Goal: Task Accomplishment & Management: Complete application form

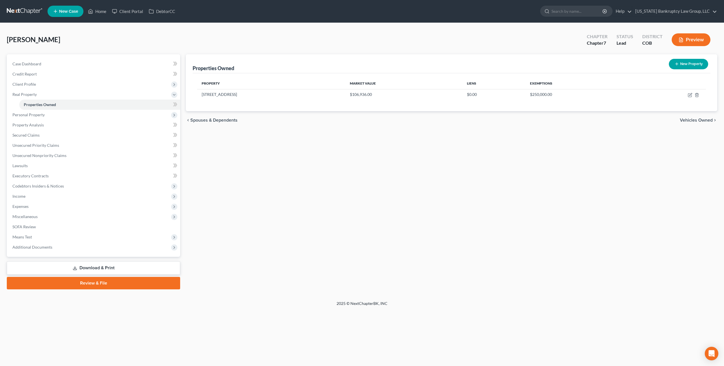
click at [31, 9] on link at bounding box center [25, 11] width 36 height 10
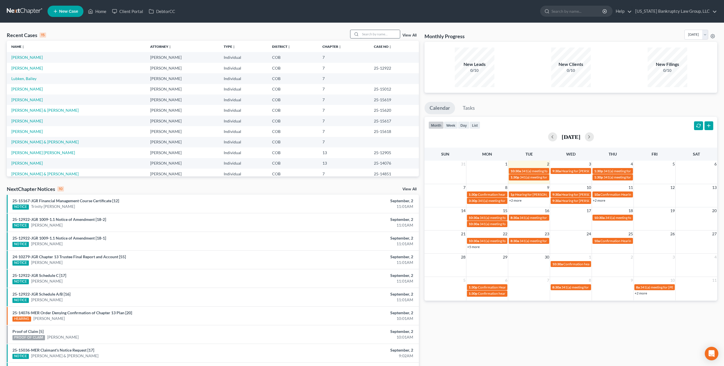
click at [388, 33] on input "search" at bounding box center [380, 34] width 40 height 8
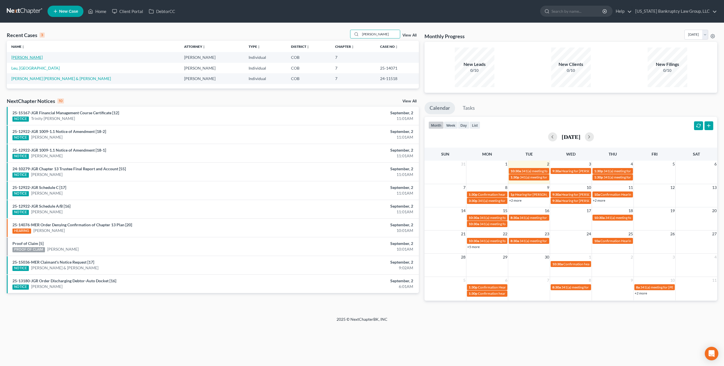
type input "victor"
click at [31, 59] on link "[PERSON_NAME]" at bounding box center [26, 57] width 31 height 5
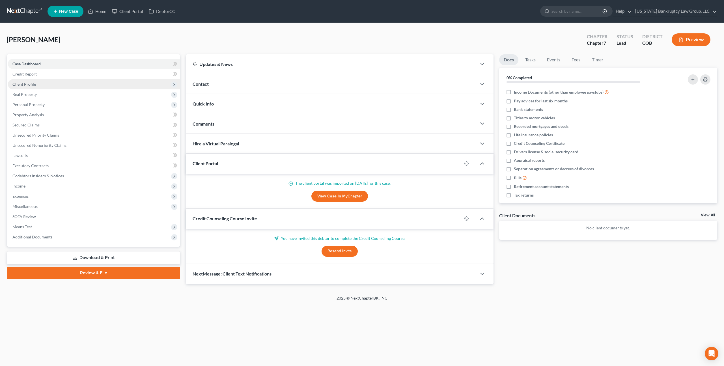
click at [29, 86] on span "Client Profile" at bounding box center [23, 84] width 23 height 5
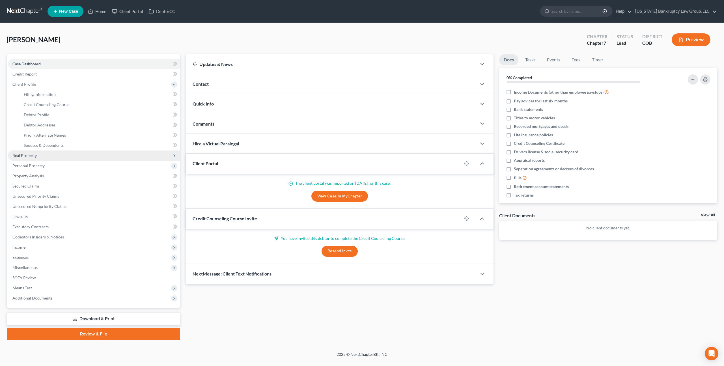
click at [34, 154] on span "Real Property" at bounding box center [24, 155] width 24 height 5
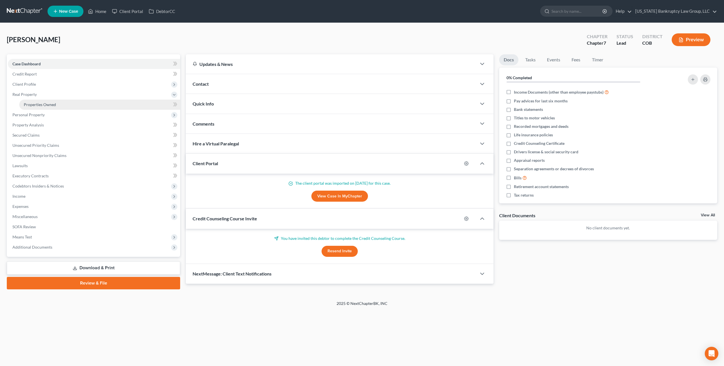
click at [43, 104] on span "Properties Owned" at bounding box center [40, 104] width 32 height 5
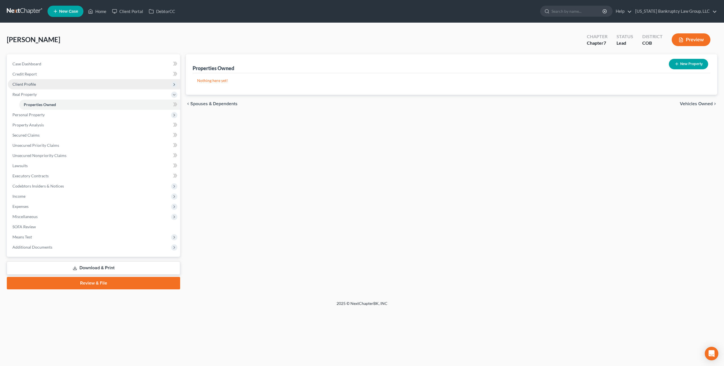
click at [33, 83] on span "Client Profile" at bounding box center [23, 84] width 23 height 5
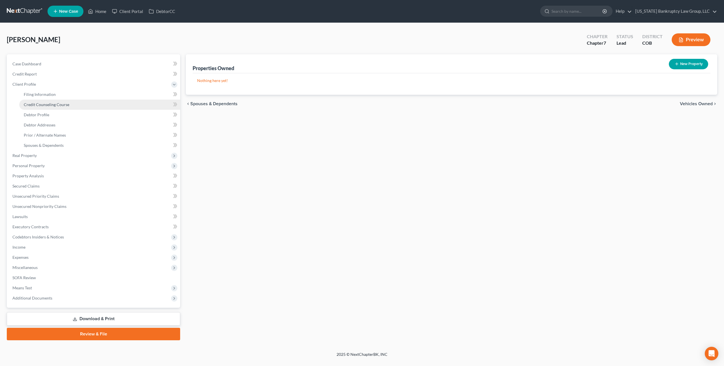
click at [43, 104] on span "Credit Counseling Course" at bounding box center [47, 104] width 46 height 5
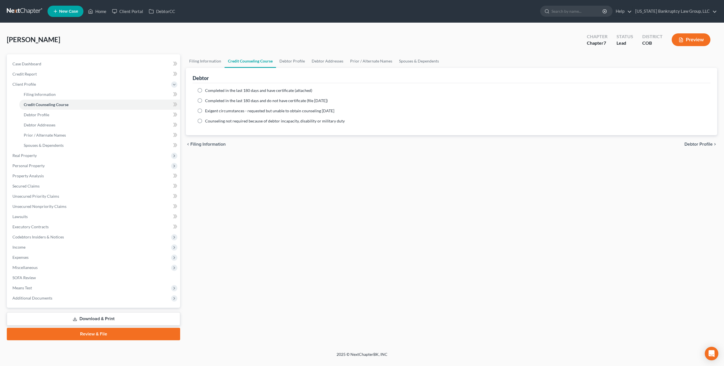
click at [205, 98] on label "Completed in the last 180 days and do not have certificate (file within 14 days)" at bounding box center [266, 101] width 123 height 6
click at [207, 98] on input "Completed in the last 180 days and do not have certificate (file within 14 days)" at bounding box center [209, 100] width 4 height 4
radio input "true"
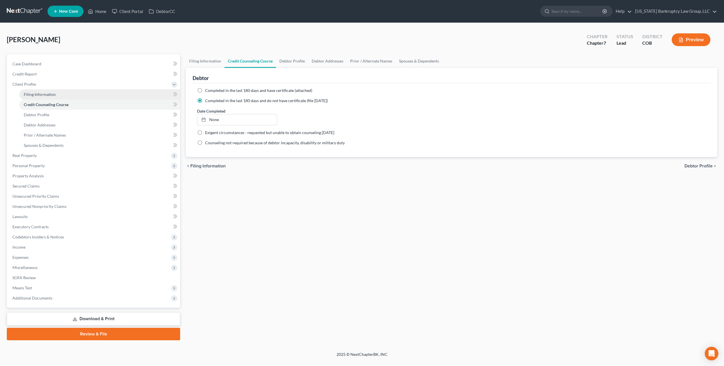
click at [29, 92] on span "Filing Information" at bounding box center [40, 94] width 32 height 5
select select "1"
select select "0"
select select "5"
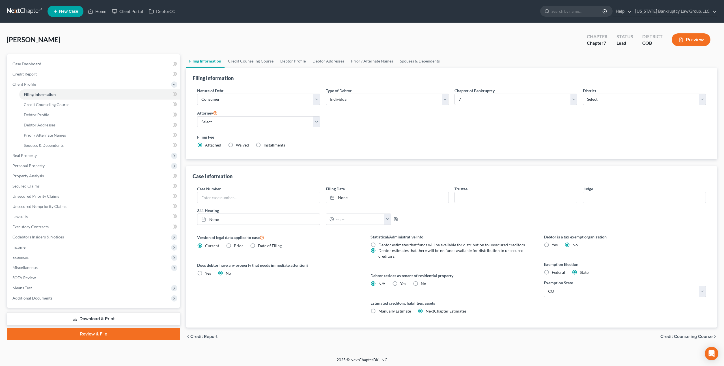
click at [400, 283] on label "Yes Yes" at bounding box center [403, 284] width 6 height 6
click at [402, 283] on input "Yes Yes" at bounding box center [404, 283] width 4 height 4
radio input "true"
radio input "false"
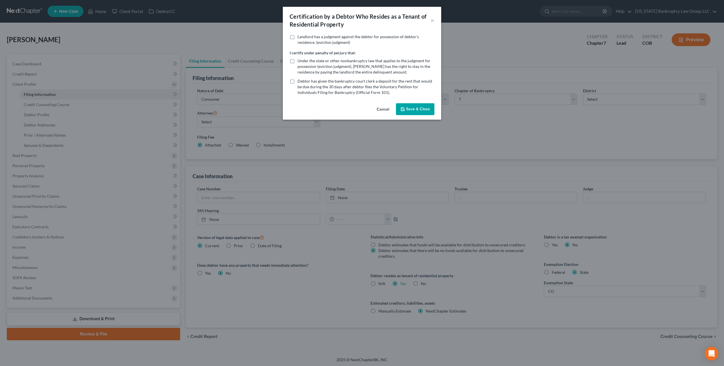
click at [421, 110] on button "Save & Close" at bounding box center [415, 109] width 38 height 12
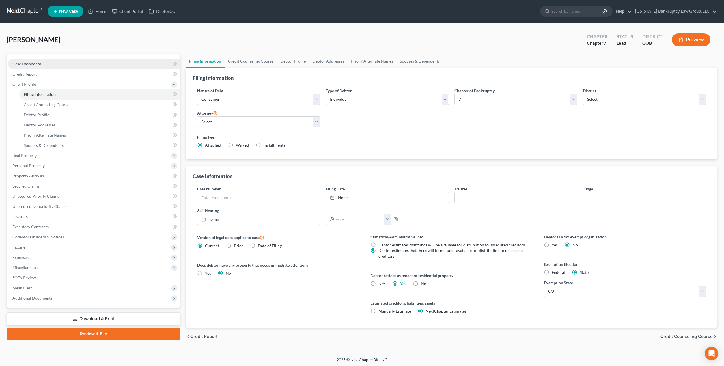
click at [59, 63] on link "Case Dashboard" at bounding box center [94, 64] width 172 height 10
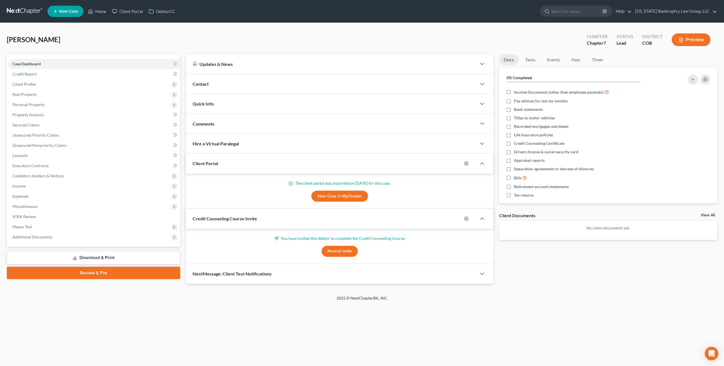
click at [336, 247] on button "Resend Invite" at bounding box center [340, 251] width 36 height 11
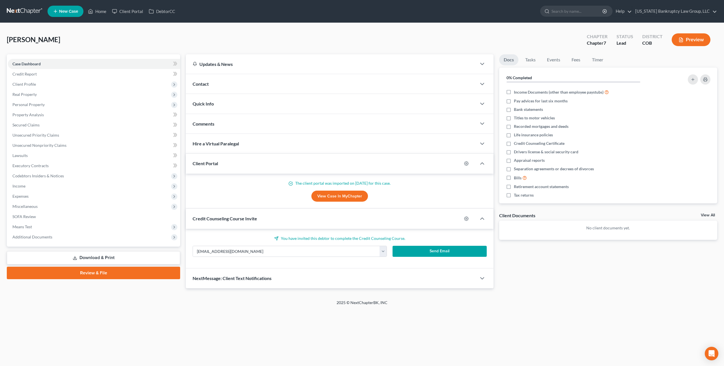
click at [421, 248] on button "Send Email" at bounding box center [440, 251] width 94 height 11
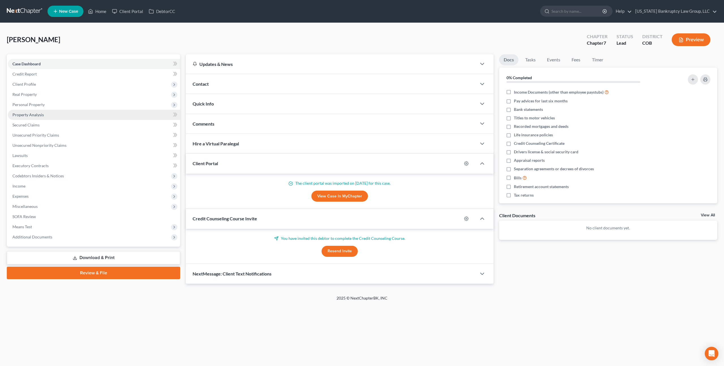
click at [38, 114] on span "Property Analysis" at bounding box center [27, 114] width 31 height 5
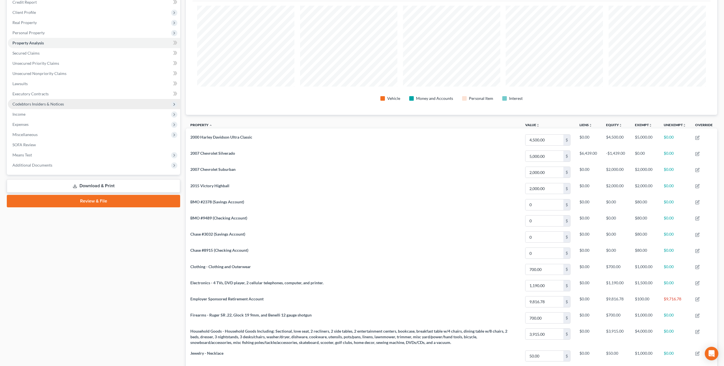
scroll to position [71, 0]
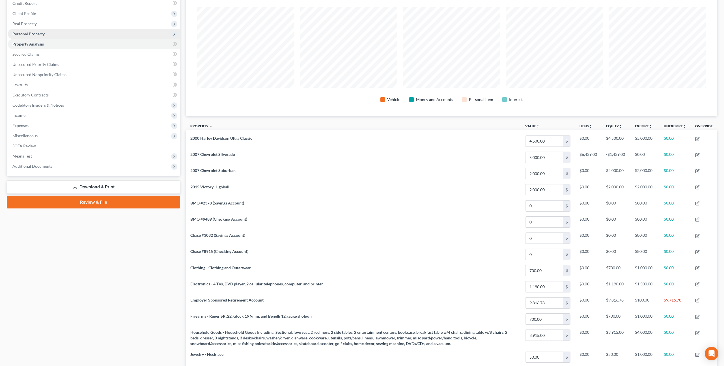
click at [38, 34] on span "Personal Property" at bounding box center [28, 33] width 32 height 5
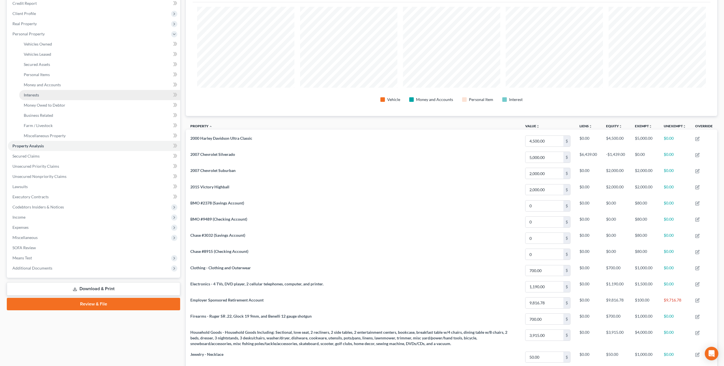
click at [47, 94] on link "Interests" at bounding box center [99, 95] width 161 height 10
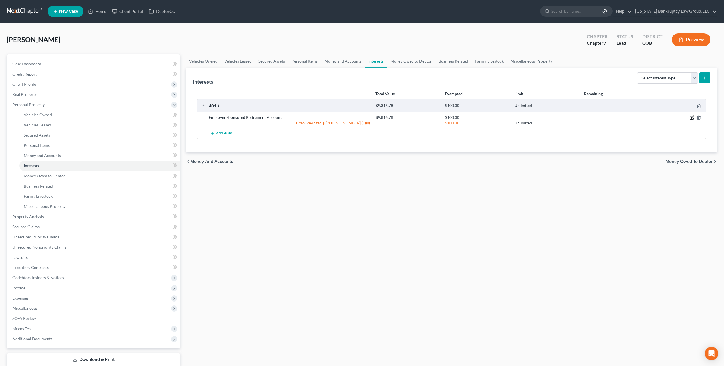
click at [691, 117] on icon "button" at bounding box center [692, 117] width 5 height 5
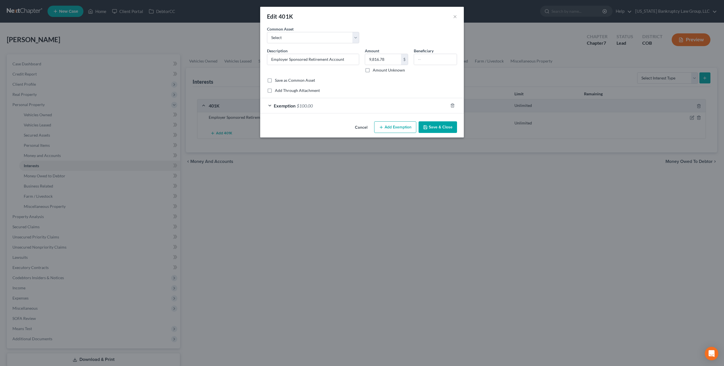
click at [411, 108] on div "Exemption $100.00" at bounding box center [354, 105] width 188 height 15
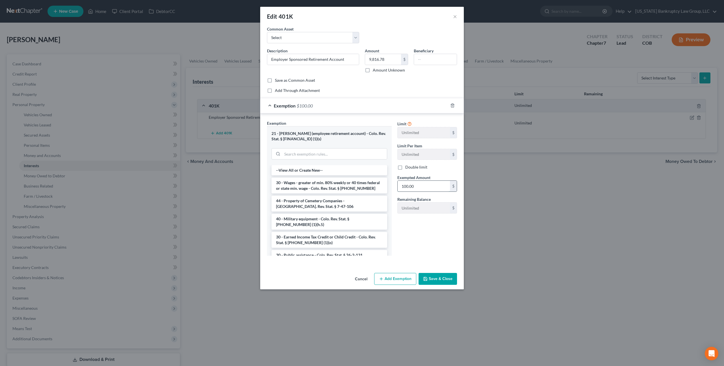
click at [411, 186] on input "100.00" at bounding box center [424, 186] width 52 height 11
type input "9,816.78"
click at [432, 278] on button "Save & Close" at bounding box center [438, 279] width 38 height 12
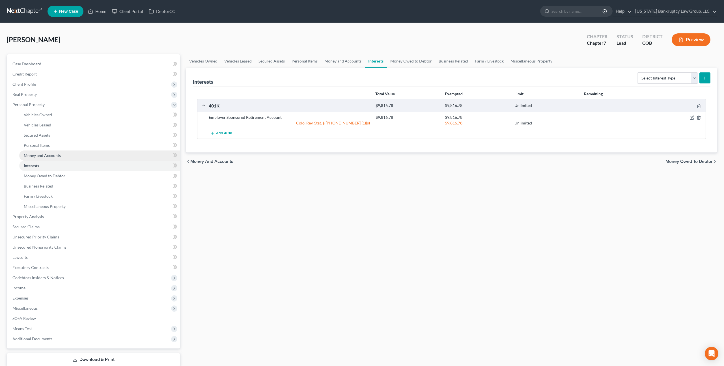
click at [47, 153] on span "Money and Accounts" at bounding box center [42, 155] width 37 height 5
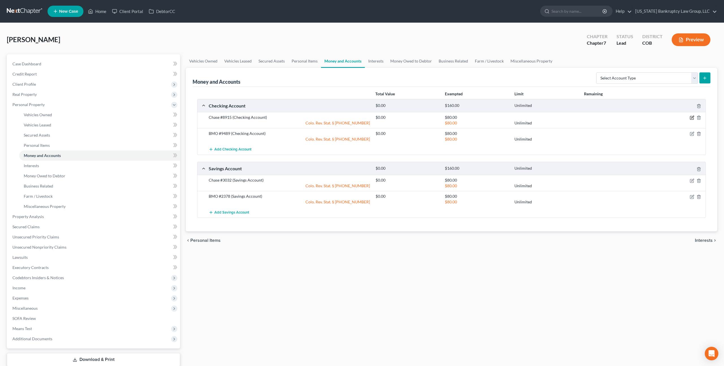
click at [692, 118] on icon "button" at bounding box center [692, 117] width 3 height 3
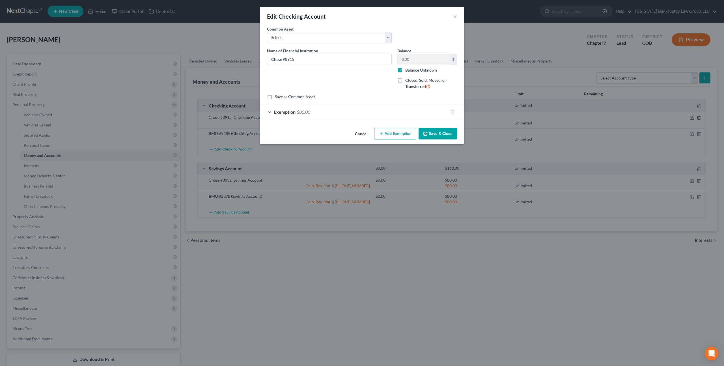
click at [405, 71] on label "Balance Unknown" at bounding box center [421, 70] width 32 height 6
click at [408, 71] on input "Balance Unknown" at bounding box center [410, 69] width 4 height 4
checkbox input "false"
click at [433, 133] on button "Save & Close" at bounding box center [438, 134] width 38 height 12
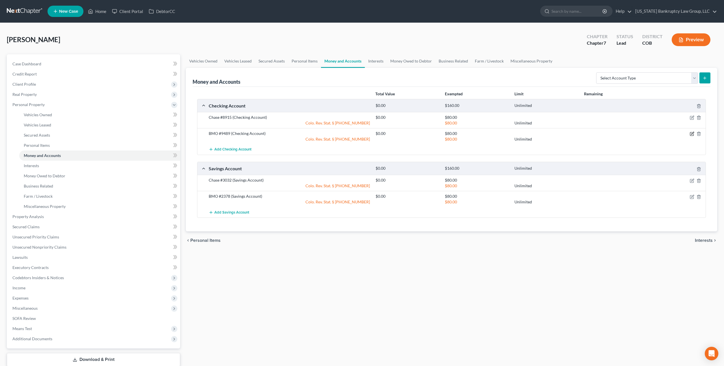
click at [693, 133] on icon "button" at bounding box center [692, 134] width 5 height 5
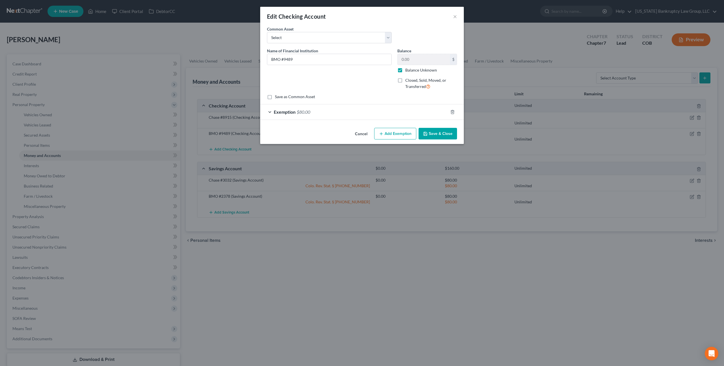
click at [405, 69] on label "Balance Unknown" at bounding box center [421, 70] width 32 height 6
click at [408, 69] on input "Balance Unknown" at bounding box center [410, 69] width 4 height 4
checkbox input "false"
click at [432, 128] on button "Save & Close" at bounding box center [438, 134] width 38 height 12
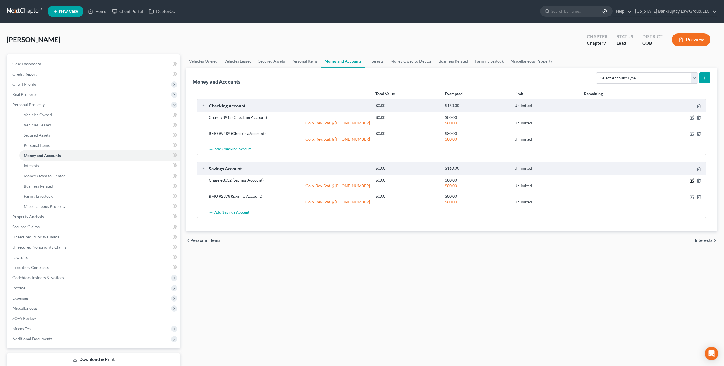
click at [693, 180] on icon "button" at bounding box center [692, 180] width 5 height 5
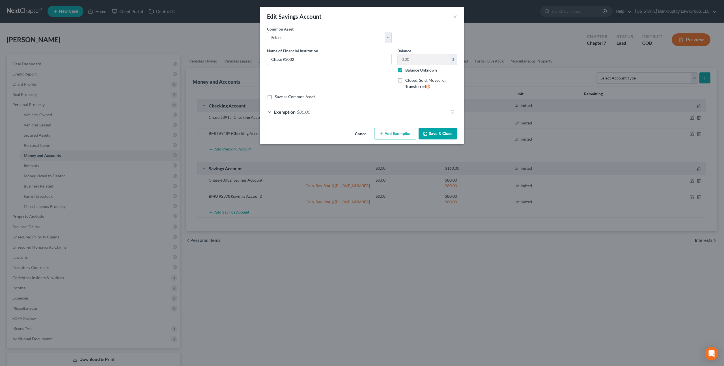
click at [405, 70] on label "Balance Unknown" at bounding box center [421, 70] width 32 height 6
click at [408, 70] on input "Balance Unknown" at bounding box center [410, 69] width 4 height 4
checkbox input "false"
click at [429, 130] on button "Save & Close" at bounding box center [438, 134] width 38 height 12
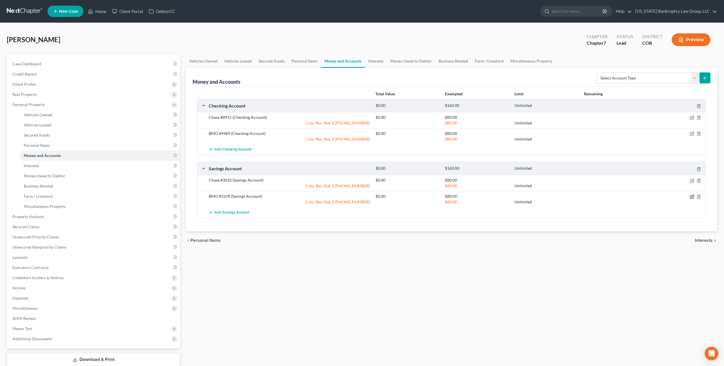
click at [691, 195] on icon "button" at bounding box center [692, 197] width 5 height 5
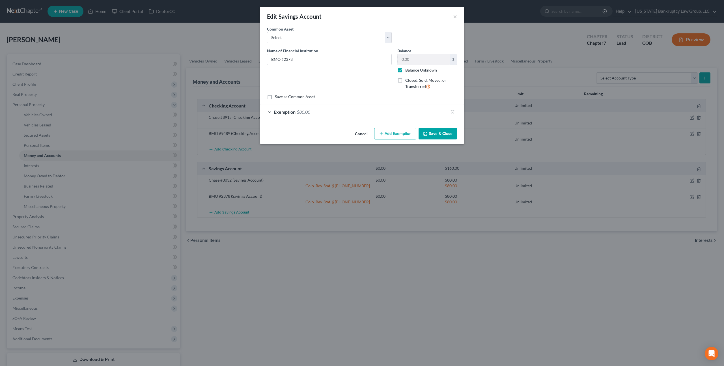
click at [405, 71] on label "Balance Unknown" at bounding box center [421, 70] width 32 height 6
click at [408, 71] on input "Balance Unknown" at bounding box center [410, 69] width 4 height 4
checkbox input "false"
click at [430, 134] on button "Save & Close" at bounding box center [438, 134] width 38 height 12
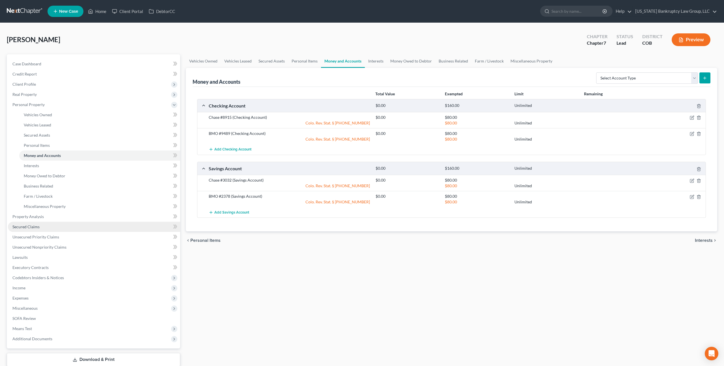
click at [39, 227] on link "Secured Claims" at bounding box center [94, 227] width 172 height 10
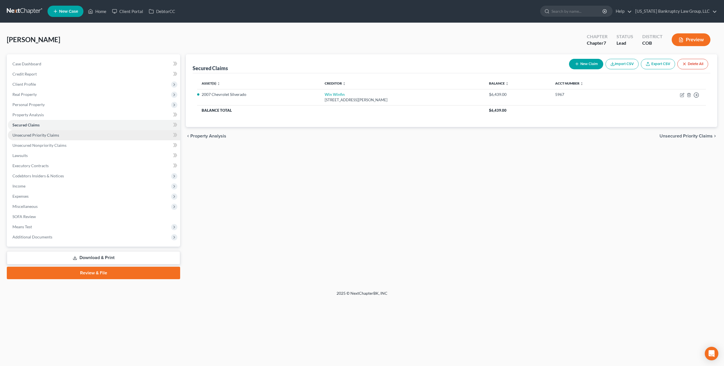
click at [49, 135] on span "Unsecured Priority Claims" at bounding box center [35, 135] width 47 height 5
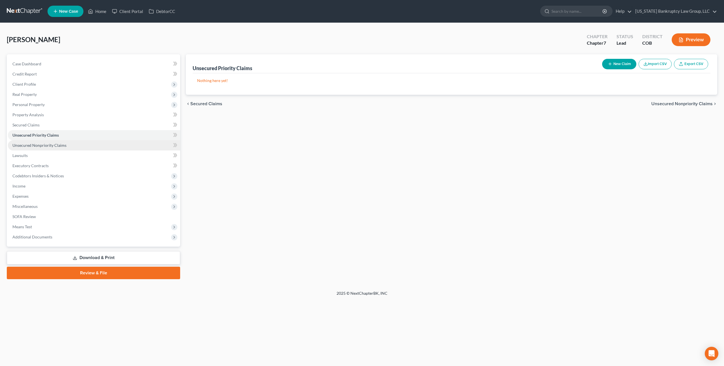
click at [56, 146] on span "Unsecured Nonpriority Claims" at bounding box center [39, 145] width 54 height 5
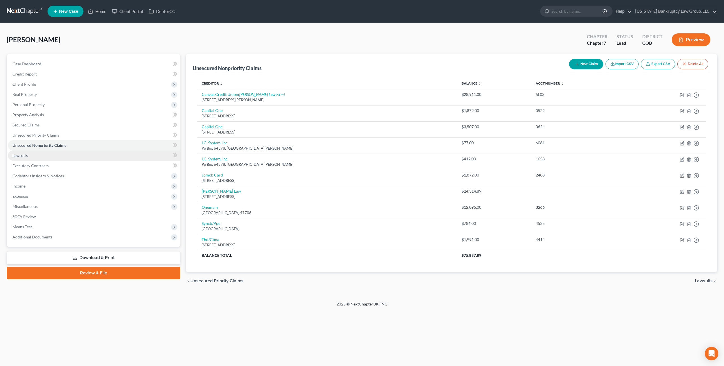
click at [47, 158] on link "Lawsuits" at bounding box center [94, 155] width 172 height 10
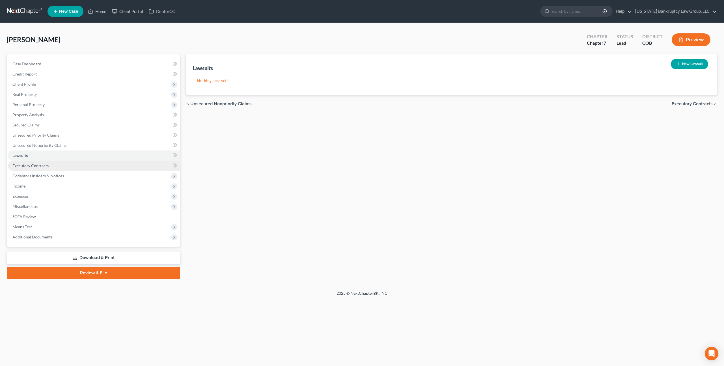
click at [36, 168] on link "Executory Contracts" at bounding box center [94, 166] width 172 height 10
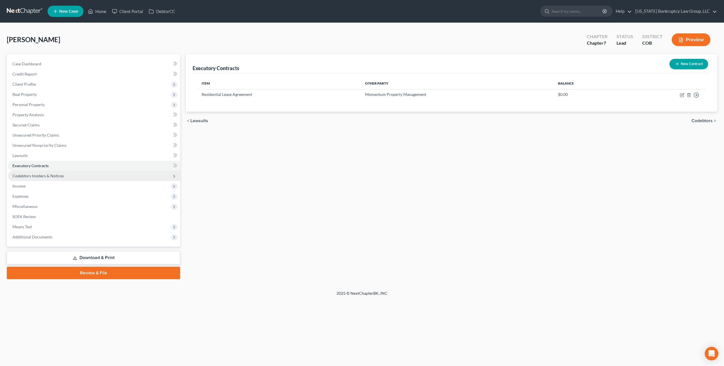
click at [34, 176] on span "Codebtors Insiders & Notices" at bounding box center [37, 175] width 51 height 5
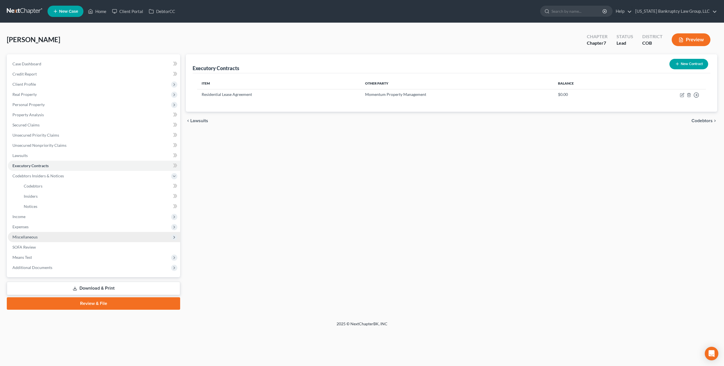
click at [25, 236] on span "Miscellaneous" at bounding box center [24, 236] width 25 height 5
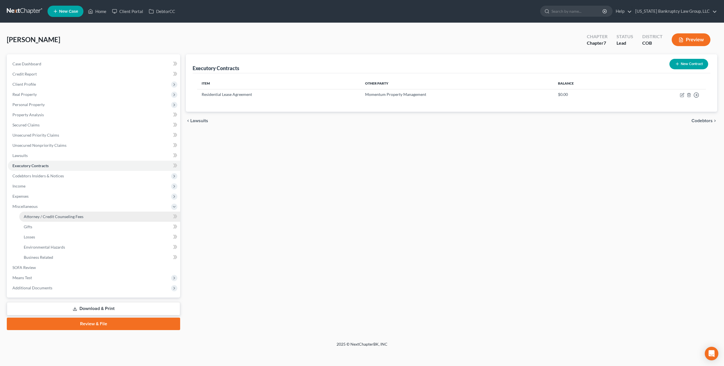
click at [43, 220] on link "Attorney / Credit Counseling Fees" at bounding box center [99, 217] width 161 height 10
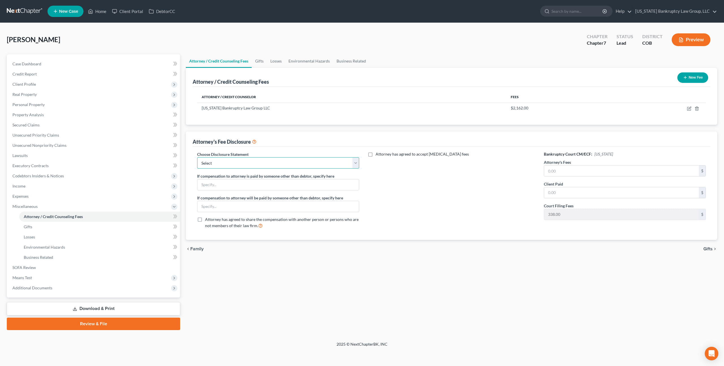
click at [257, 160] on select "Select Disclosure" at bounding box center [278, 162] width 162 height 11
select select "0"
click at [197, 157] on select "Select Disclosure" at bounding box center [278, 162] width 162 height 11
click at [572, 172] on input "text" at bounding box center [621, 170] width 155 height 11
type input "2,162.00"
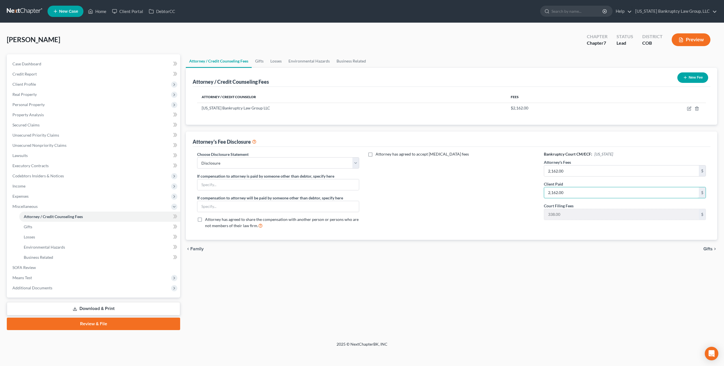
type input "2,162.00"
click at [140, 306] on link "Download & Print" at bounding box center [93, 308] width 173 height 13
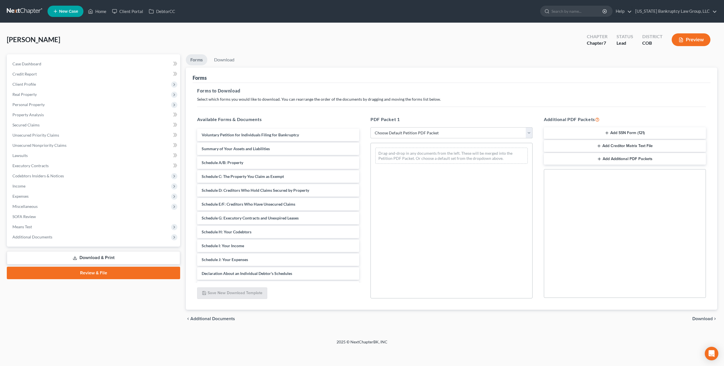
click at [395, 128] on select "Choose Default Petition PDF Packet Complete Bankruptcy Petition (all forms and …" at bounding box center [451, 132] width 162 height 11
select select "0"
click at [370, 127] on select "Choose Default Petition PDF Packet Complete Bankruptcy Petition (all forms and …" at bounding box center [451, 132] width 162 height 11
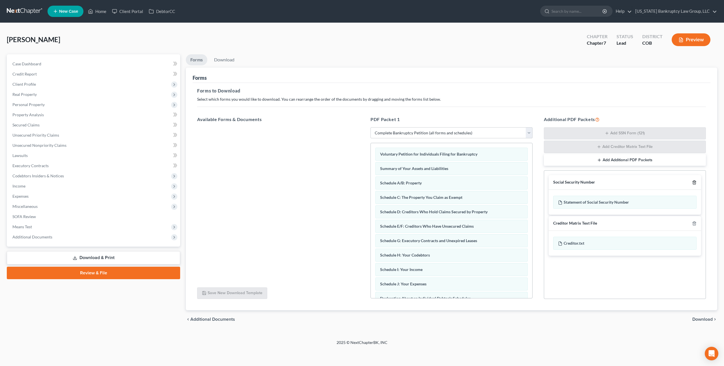
click at [694, 182] on icon "button" at bounding box center [694, 182] width 5 height 5
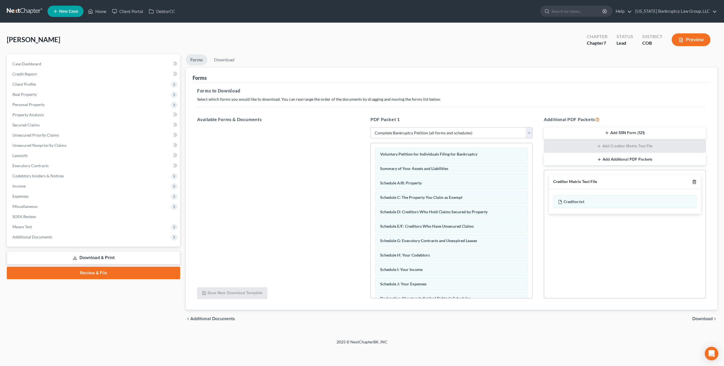
click at [693, 182] on icon "button" at bounding box center [694, 182] width 5 height 5
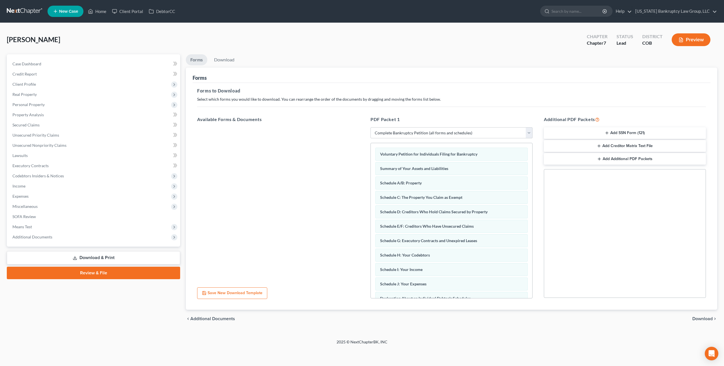
click at [701, 316] on span "Download" at bounding box center [702, 318] width 20 height 5
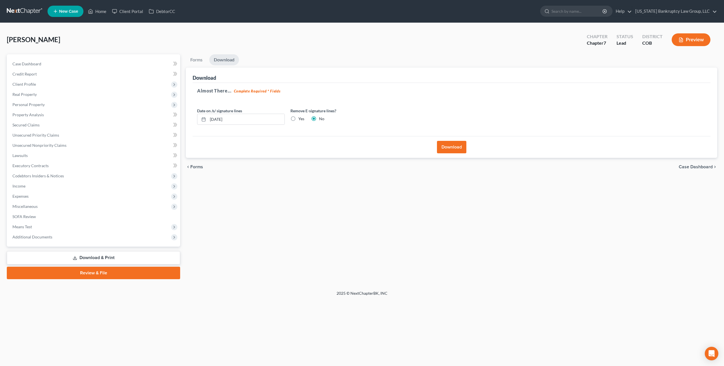
click at [458, 147] on button "Download" at bounding box center [451, 147] width 29 height 12
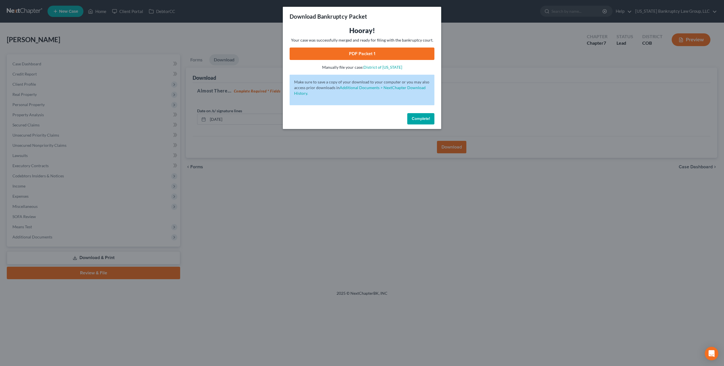
click at [373, 52] on link "PDF Packet 1" at bounding box center [362, 54] width 145 height 12
click at [416, 122] on button "Complete!" at bounding box center [420, 118] width 27 height 11
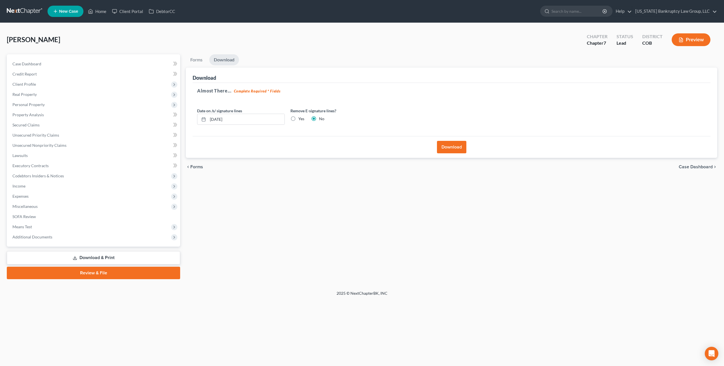
click at [26, 9] on link at bounding box center [25, 11] width 36 height 10
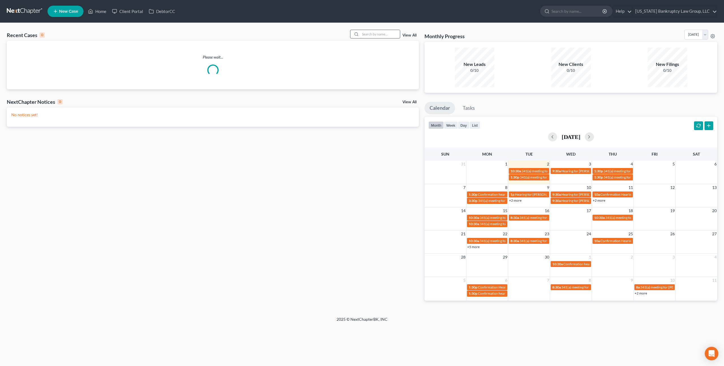
click at [367, 34] on input "search" at bounding box center [380, 34] width 40 height 8
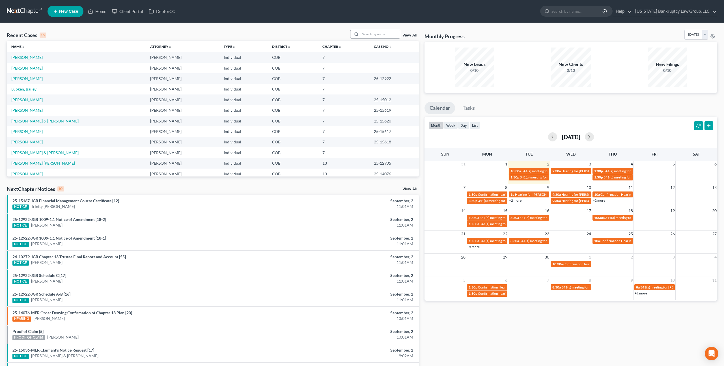
click at [367, 34] on input "search" at bounding box center [380, 34] width 40 height 8
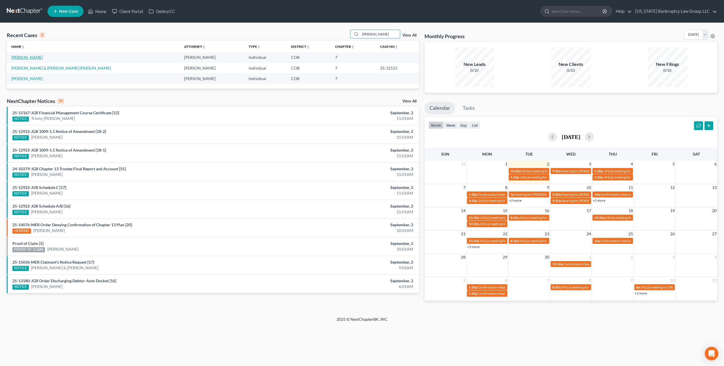
type input "valdez"
click at [30, 58] on link "[PERSON_NAME]" at bounding box center [26, 57] width 31 height 5
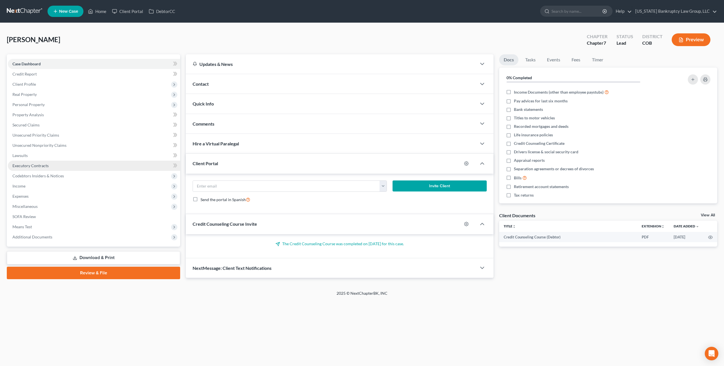
click at [37, 165] on span "Executory Contracts" at bounding box center [30, 165] width 36 height 5
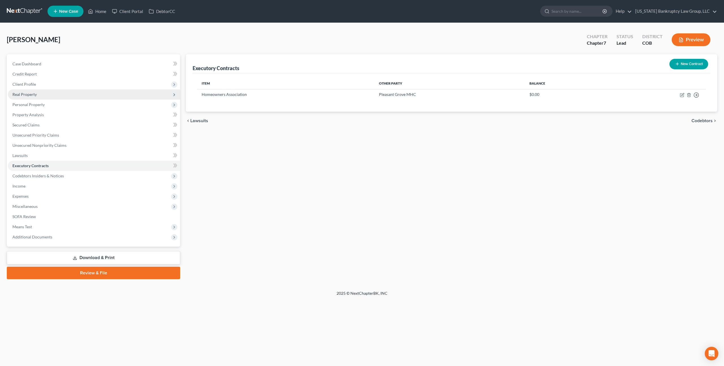
click at [42, 99] on span "Real Property" at bounding box center [94, 94] width 172 height 10
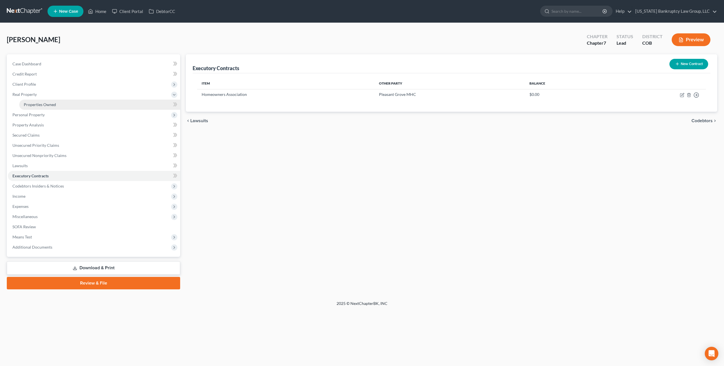
click at [44, 105] on span "Properties Owned" at bounding box center [40, 104] width 32 height 5
click at [126, 12] on link "Client Portal" at bounding box center [127, 11] width 37 height 10
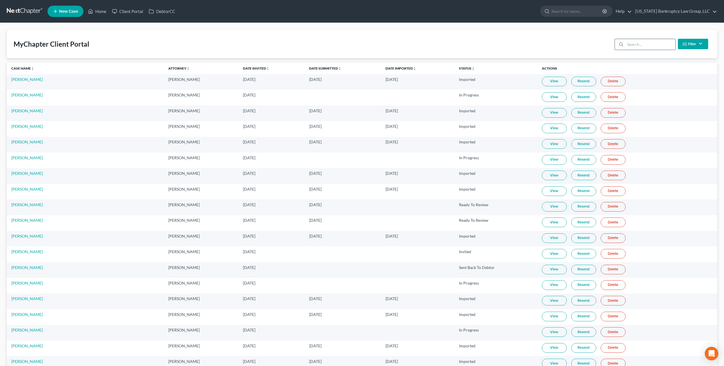
click at [632, 46] on input "search" at bounding box center [650, 44] width 50 height 11
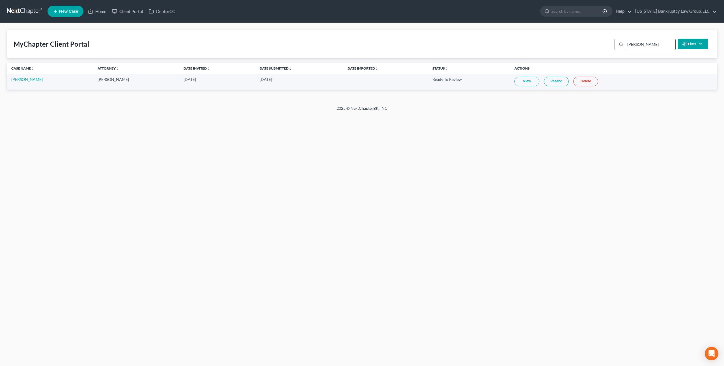
type input "cooper"
click at [31, 11] on link at bounding box center [25, 11] width 36 height 10
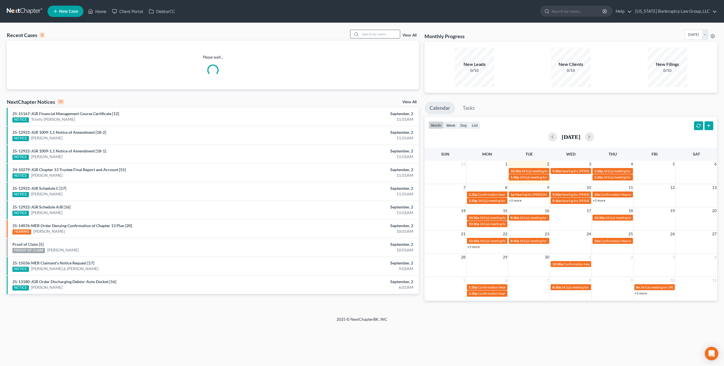
click at [368, 36] on input "search" at bounding box center [380, 34] width 40 height 8
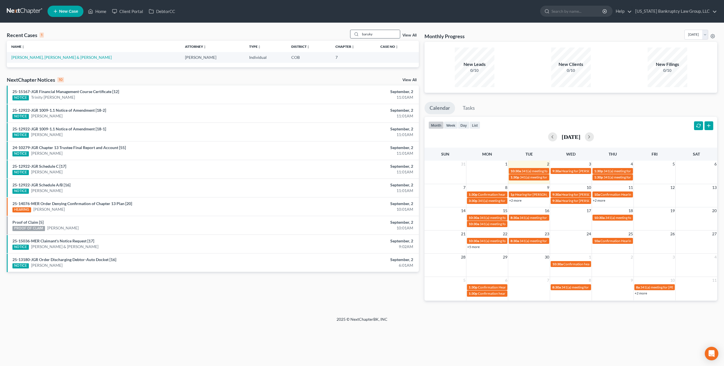
type input "baruky"
click at [60, 58] on link "[PERSON_NAME], [PERSON_NAME] & [PERSON_NAME]" at bounding box center [61, 57] width 100 height 5
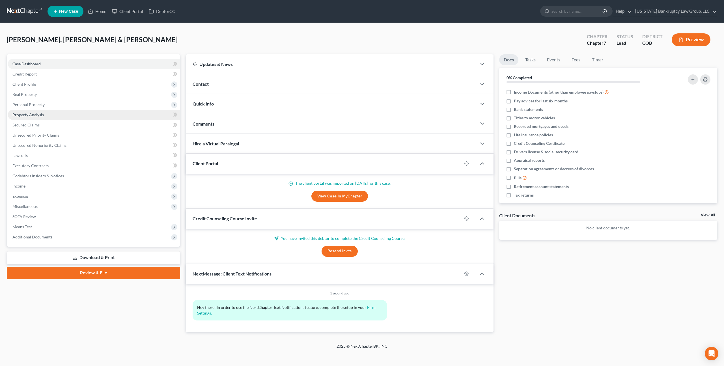
click at [37, 115] on span "Property Analysis" at bounding box center [27, 114] width 31 height 5
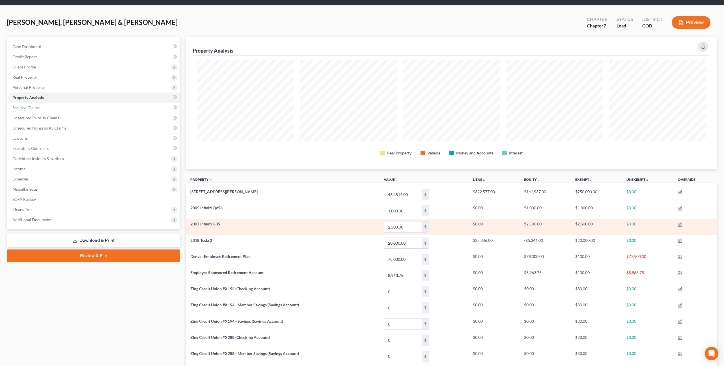
scroll to position [18, 0]
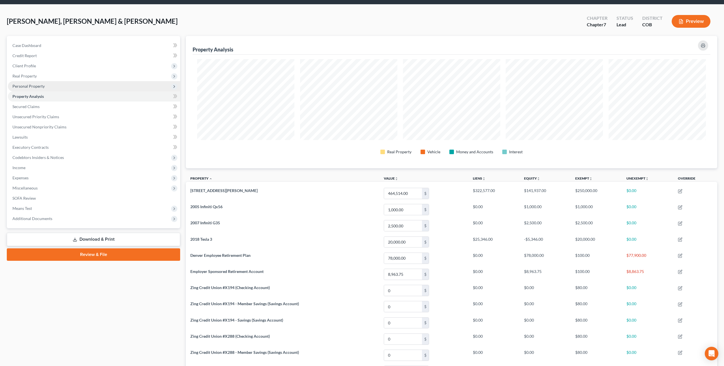
click at [38, 85] on span "Personal Property" at bounding box center [28, 86] width 32 height 5
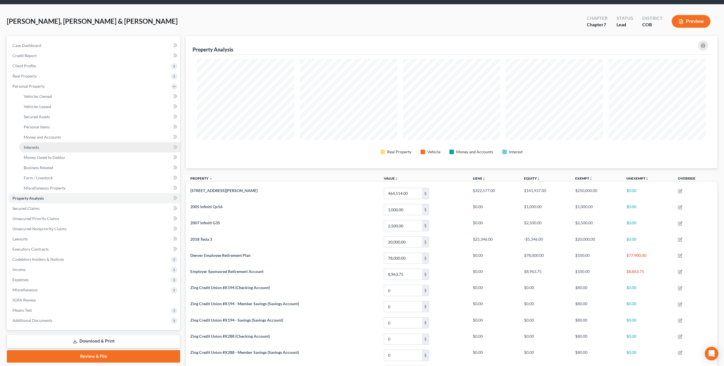
click at [43, 147] on link "Interests" at bounding box center [99, 147] width 161 height 10
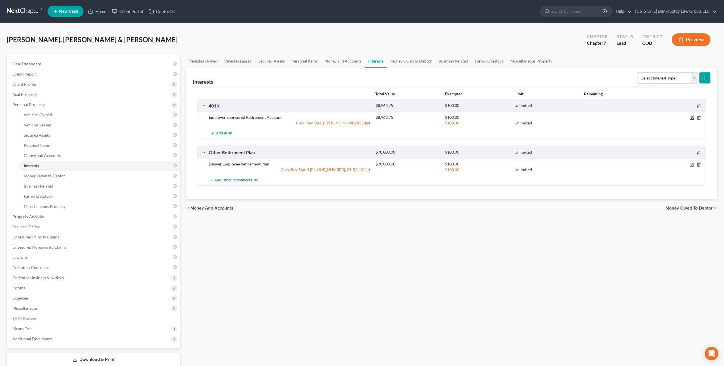
click at [692, 117] on icon "button" at bounding box center [692, 117] width 3 height 3
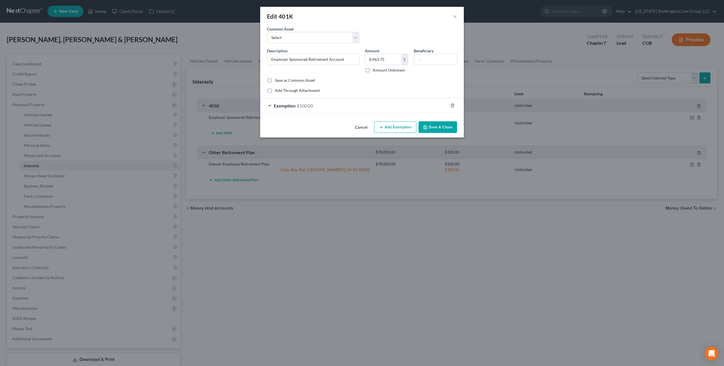
click at [405, 107] on div "Exemption $100.00" at bounding box center [354, 105] width 188 height 15
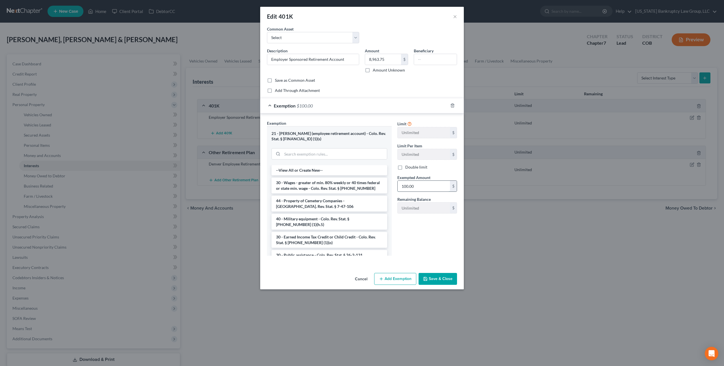
click at [409, 183] on input "100.00" at bounding box center [424, 186] width 52 height 11
click at [409, 184] on input "100.00" at bounding box center [424, 186] width 52 height 11
click at [409, 185] on input "100.00" at bounding box center [424, 186] width 52 height 11
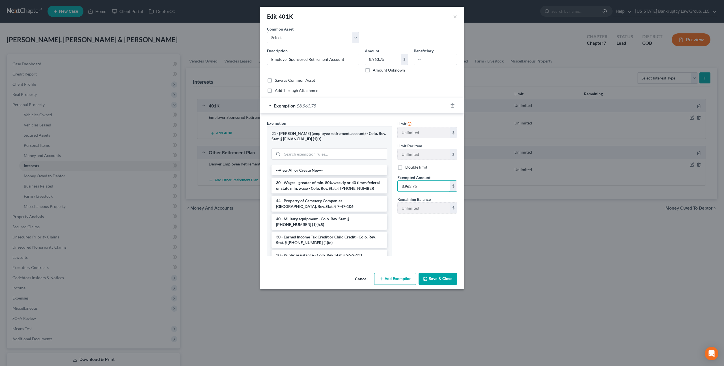
type input "8,963.75"
click at [445, 280] on button "Save & Close" at bounding box center [438, 279] width 38 height 12
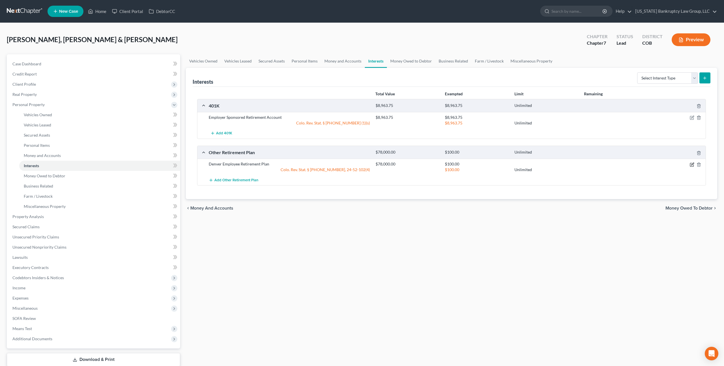
click at [693, 165] on icon "button" at bounding box center [692, 164] width 5 height 5
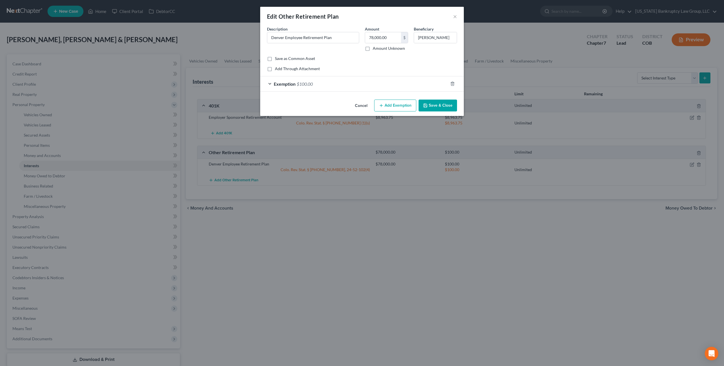
click at [392, 83] on div "Exemption $100.00" at bounding box center [354, 83] width 188 height 15
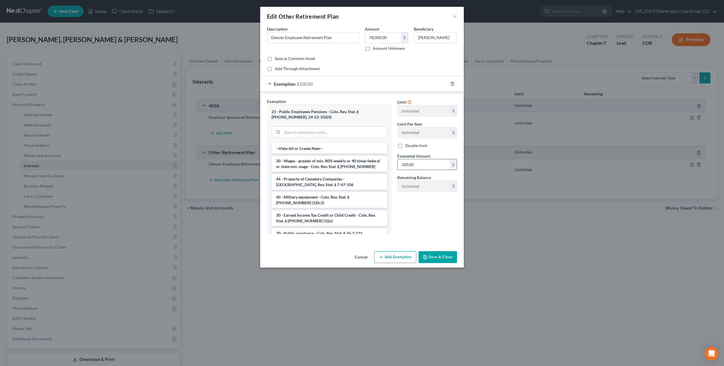
click at [404, 163] on input "100.00" at bounding box center [424, 164] width 52 height 11
type input "78,000.00"
click at [442, 257] on button "Save & Close" at bounding box center [438, 257] width 38 height 12
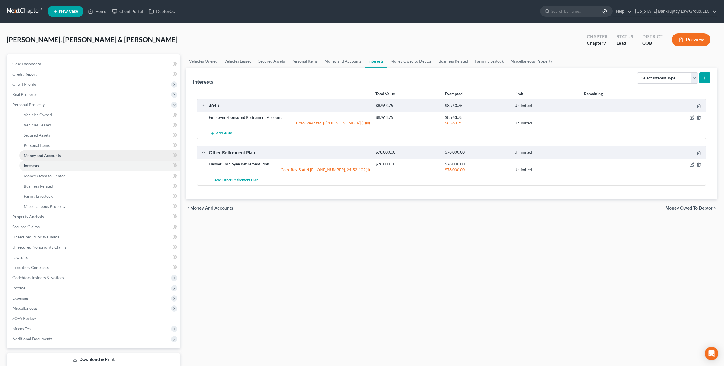
click at [44, 156] on span "Money and Accounts" at bounding box center [42, 155] width 37 height 5
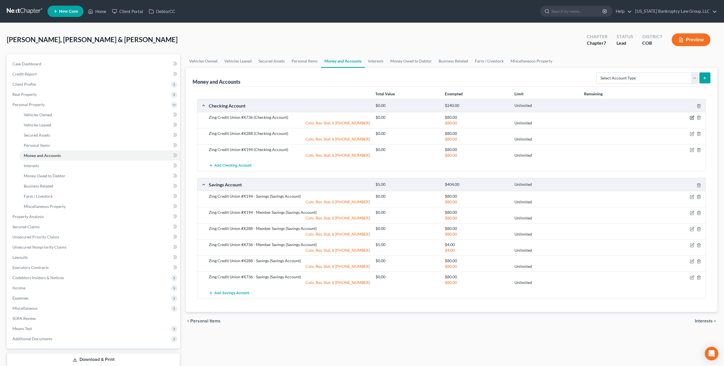
click at [693, 118] on icon "button" at bounding box center [692, 117] width 5 height 5
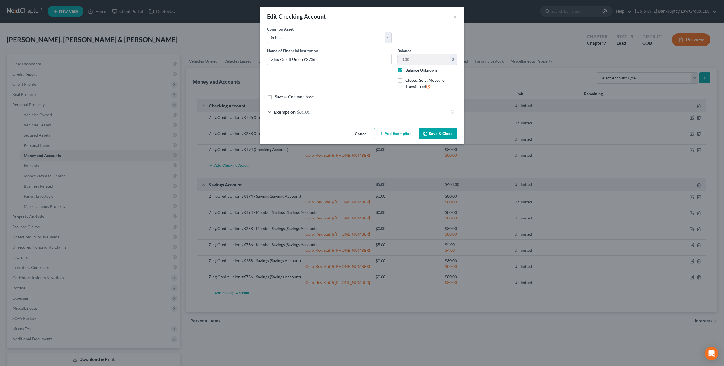
click at [405, 70] on label "Balance Unknown" at bounding box center [421, 70] width 32 height 6
click at [408, 70] on input "Balance Unknown" at bounding box center [410, 69] width 4 height 4
checkbox input "false"
click at [426, 132] on icon "button" at bounding box center [425, 134] width 5 height 5
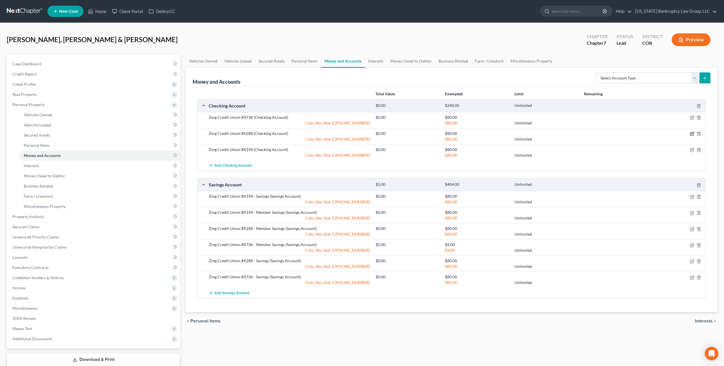
click at [692, 134] on icon "button" at bounding box center [692, 134] width 5 height 5
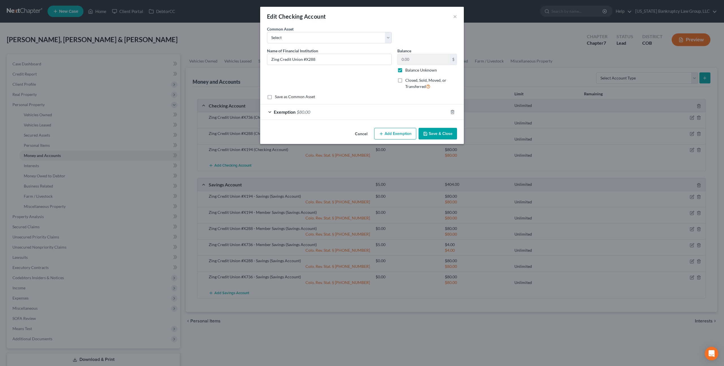
click at [405, 71] on label "Balance Unknown" at bounding box center [421, 70] width 32 height 6
click at [408, 71] on input "Balance Unknown" at bounding box center [410, 69] width 4 height 4
checkbox input "false"
click at [430, 133] on button "Save & Close" at bounding box center [438, 134] width 38 height 12
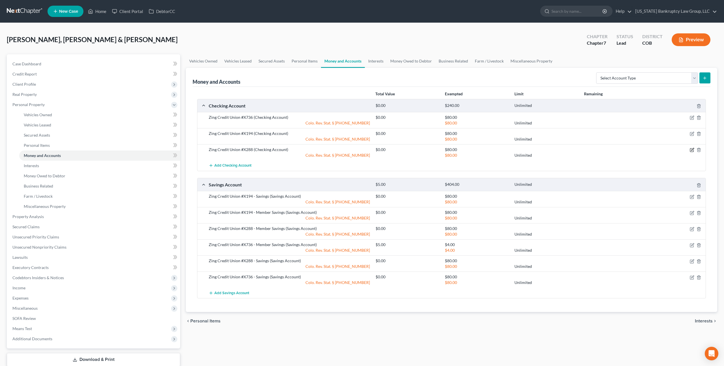
click at [691, 150] on icon "button" at bounding box center [692, 149] width 3 height 3
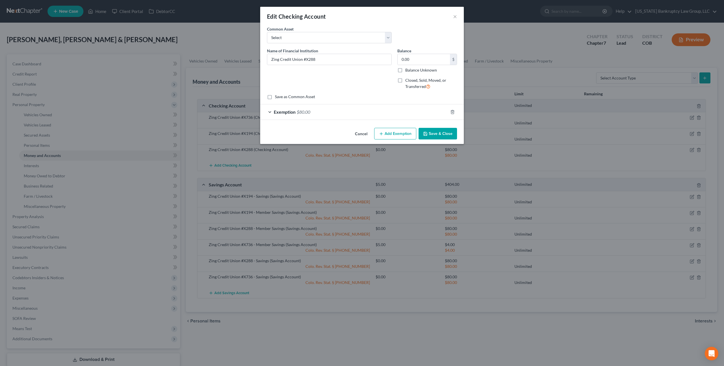
click at [429, 133] on button "Save & Close" at bounding box center [438, 134] width 38 height 12
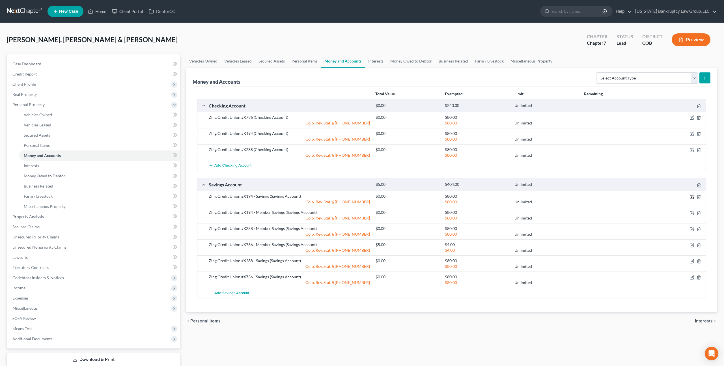
click at [692, 195] on icon "button" at bounding box center [692, 197] width 5 height 5
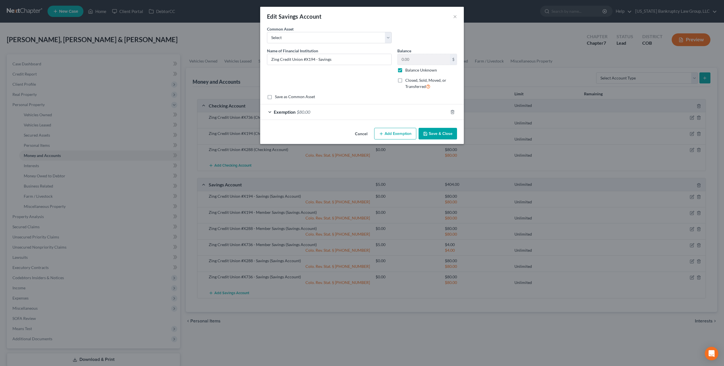
click at [405, 69] on label "Balance Unknown" at bounding box center [421, 70] width 32 height 6
click at [408, 69] on input "Balance Unknown" at bounding box center [410, 69] width 4 height 4
checkbox input "false"
click at [432, 136] on button "Save & Close" at bounding box center [438, 134] width 38 height 12
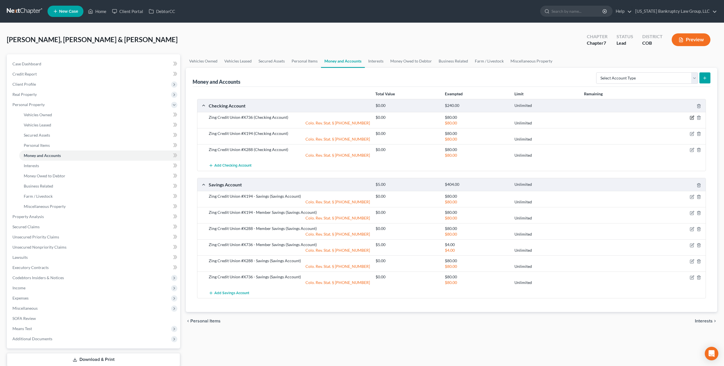
click at [691, 118] on icon "button" at bounding box center [692, 117] width 3 height 3
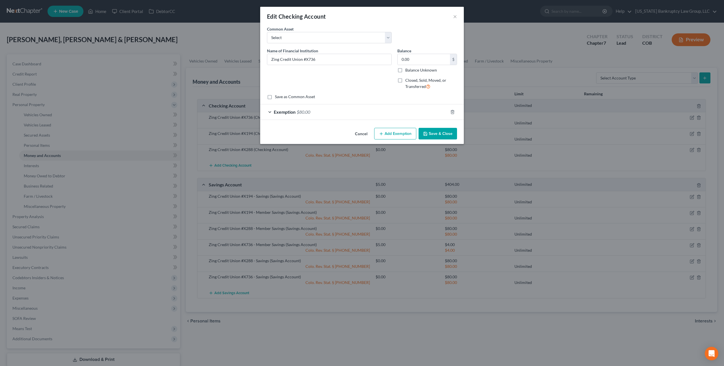
click at [447, 132] on button "Save & Close" at bounding box center [438, 134] width 38 height 12
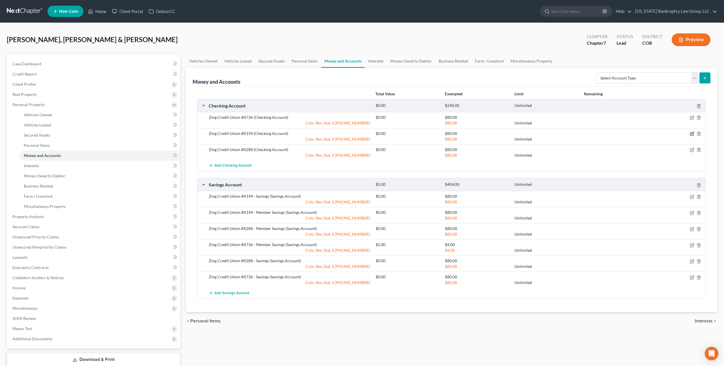
click at [693, 134] on icon "button" at bounding box center [692, 134] width 5 height 5
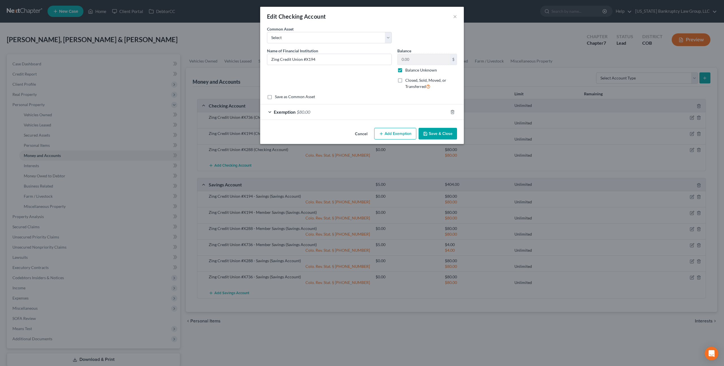
click at [405, 71] on label "Balance Unknown" at bounding box center [421, 70] width 32 height 6
click at [408, 71] on input "Balance Unknown" at bounding box center [410, 69] width 4 height 4
checkbox input "false"
click at [435, 132] on button "Save & Close" at bounding box center [438, 134] width 38 height 12
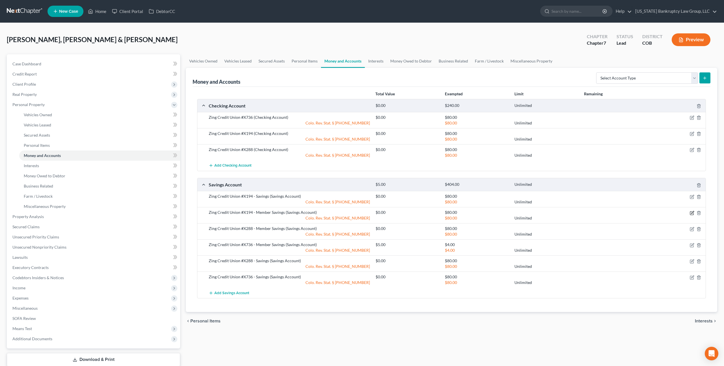
click at [693, 212] on icon "button" at bounding box center [692, 212] width 3 height 3
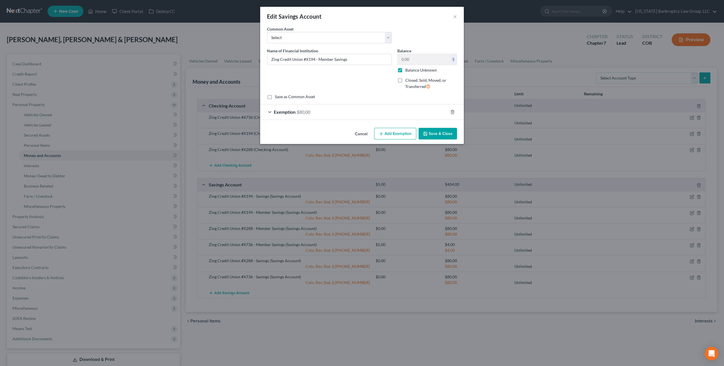
click at [405, 70] on label "Balance Unknown" at bounding box center [421, 70] width 32 height 6
click at [408, 70] on input "Balance Unknown" at bounding box center [410, 69] width 4 height 4
checkbox input "false"
click at [438, 133] on button "Save & Close" at bounding box center [438, 134] width 38 height 12
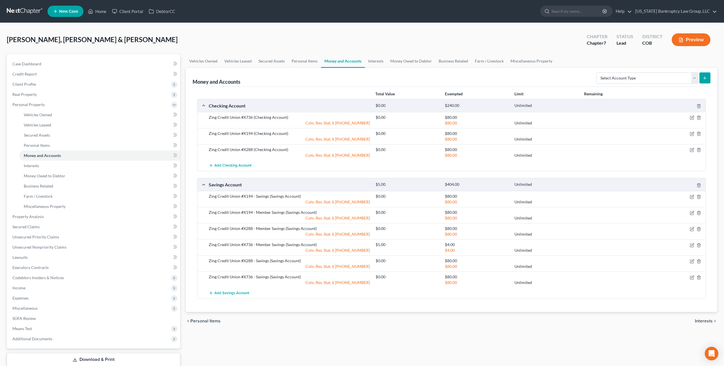
click at [690, 226] on div at bounding box center [678, 229] width 56 height 6
click at [692, 228] on icon "button" at bounding box center [692, 229] width 5 height 5
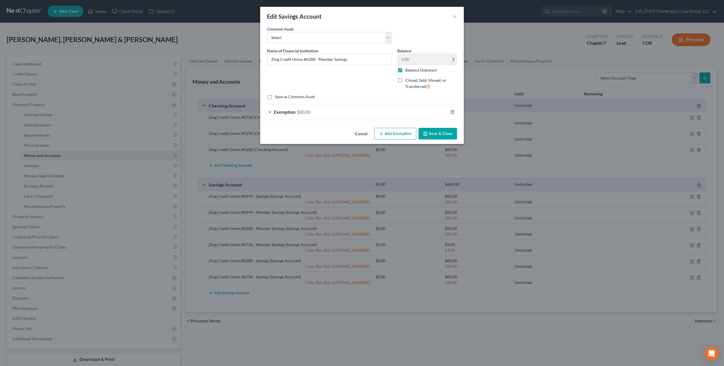
click at [405, 68] on label "Balance Unknown" at bounding box center [421, 70] width 32 height 6
click at [408, 68] on input "Balance Unknown" at bounding box center [410, 69] width 4 height 4
checkbox input "false"
click at [436, 133] on button "Save & Close" at bounding box center [438, 134] width 38 height 12
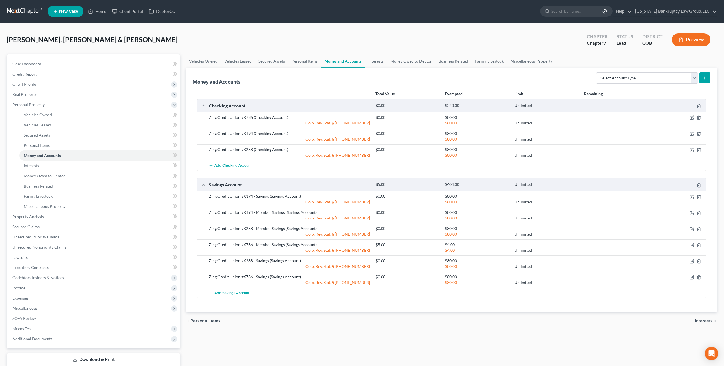
click at [692, 247] on div "$4.00 Unlimited" at bounding box center [539, 250] width 333 height 6
click at [692, 244] on icon "button" at bounding box center [692, 245] width 5 height 5
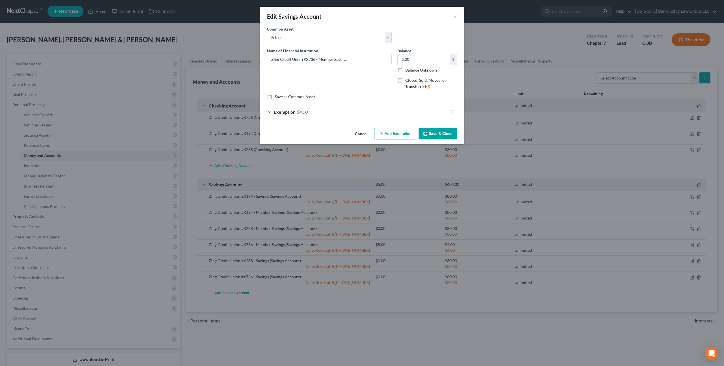
click at [426, 133] on icon "button" at bounding box center [425, 134] width 5 height 5
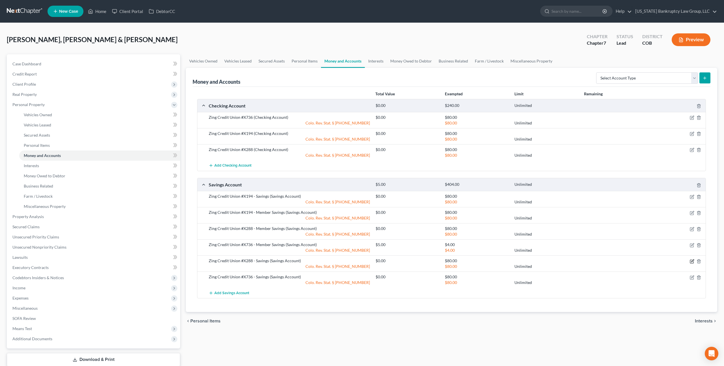
click at [692, 260] on icon "button" at bounding box center [692, 261] width 5 height 5
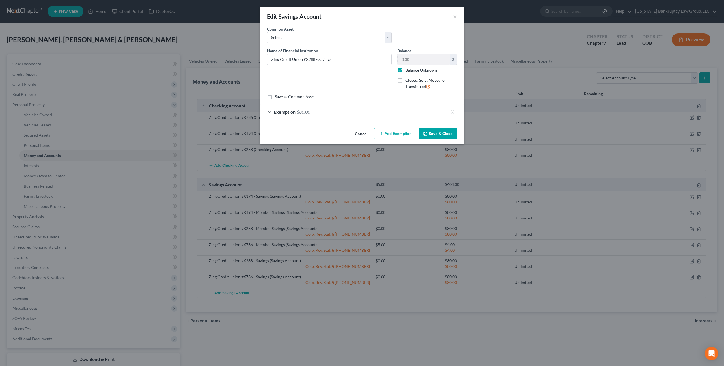
click at [405, 71] on label "Balance Unknown" at bounding box center [421, 70] width 32 height 6
click at [408, 71] on input "Balance Unknown" at bounding box center [410, 69] width 4 height 4
checkbox input "false"
click at [428, 132] on icon "button" at bounding box center [425, 134] width 5 height 5
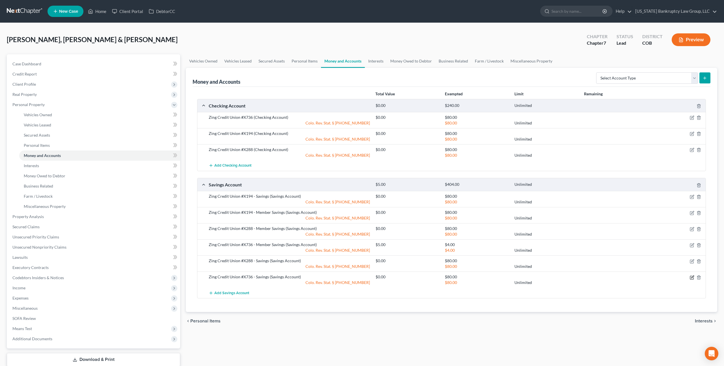
click at [692, 278] on icon "button" at bounding box center [692, 277] width 5 height 5
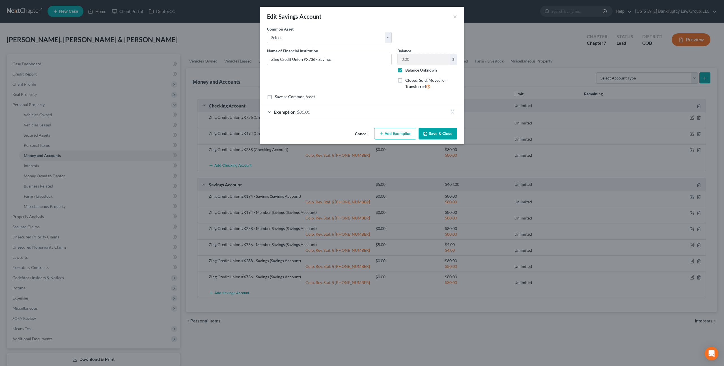
click at [405, 72] on label "Balance Unknown" at bounding box center [421, 70] width 32 height 6
click at [408, 71] on input "Balance Unknown" at bounding box center [410, 69] width 4 height 4
checkbox input "false"
click at [428, 131] on button "Save & Close" at bounding box center [438, 134] width 38 height 12
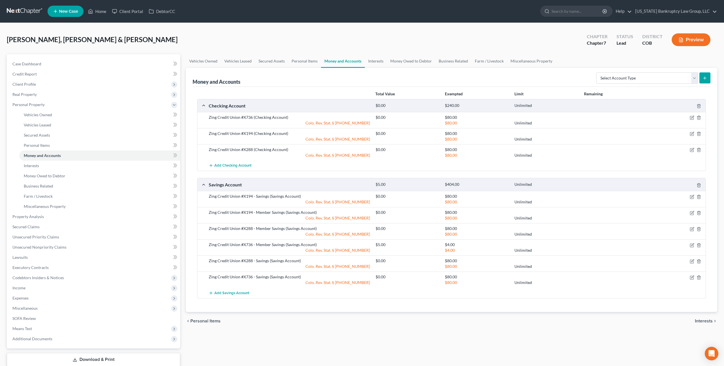
click at [693, 39] on button "Preview" at bounding box center [691, 39] width 39 height 13
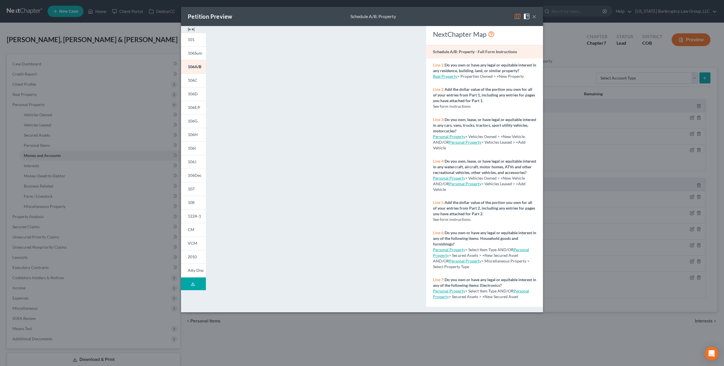
click at [535, 17] on button "×" at bounding box center [534, 16] width 4 height 7
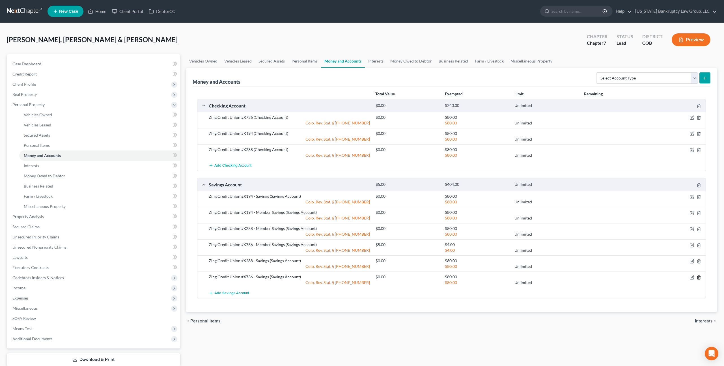
click at [700, 278] on icon "button" at bounding box center [698, 277] width 3 height 4
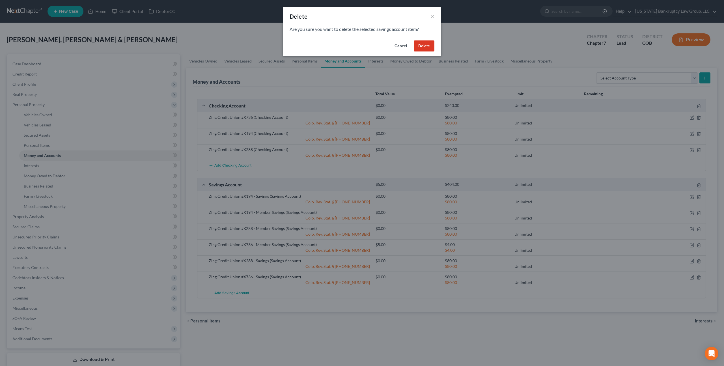
click at [429, 44] on button "Delete" at bounding box center [424, 45] width 21 height 11
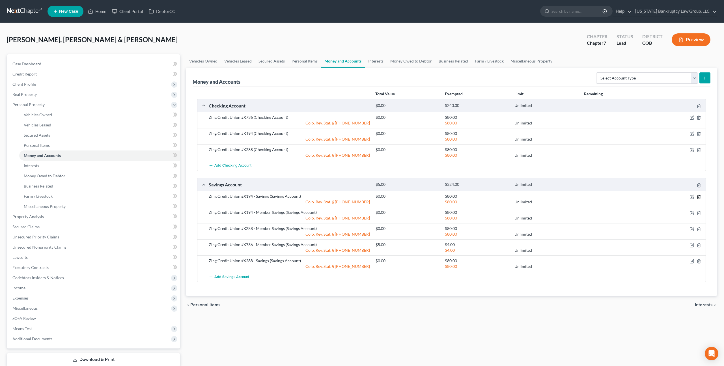
click at [699, 197] on icon "button" at bounding box center [699, 197] width 5 height 5
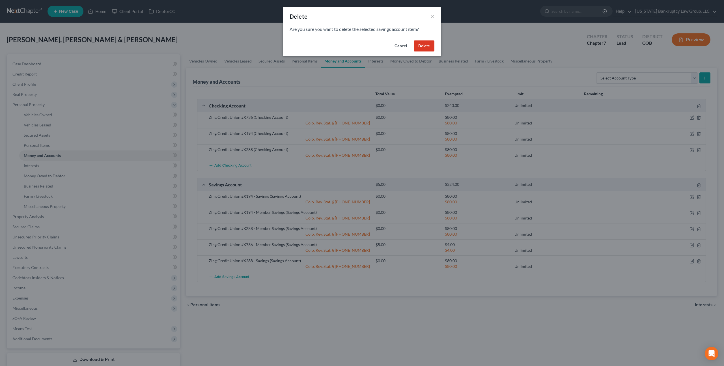
click at [425, 47] on button "Delete" at bounding box center [424, 45] width 21 height 11
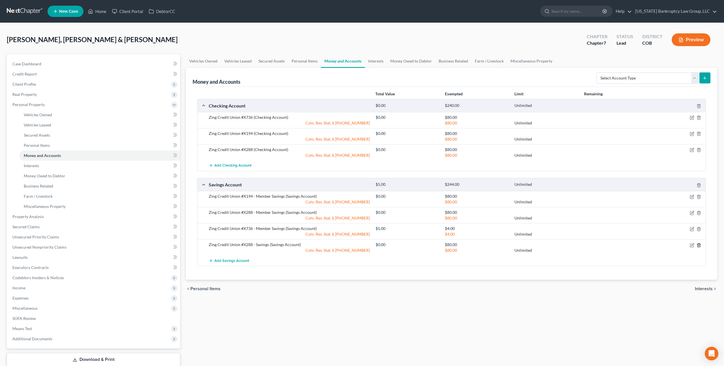
click at [699, 246] on icon "button" at bounding box center [699, 245] width 5 height 5
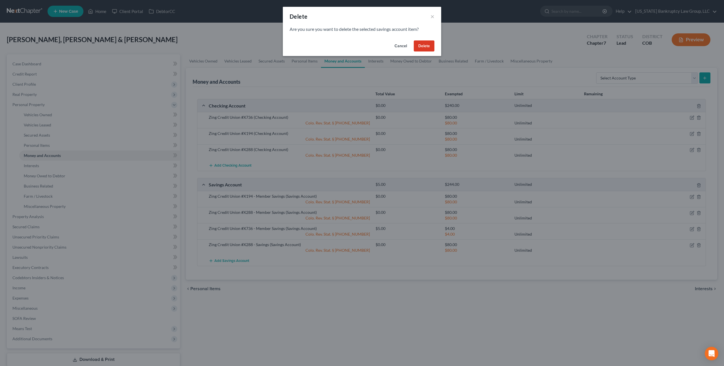
click at [425, 47] on button "Delete" at bounding box center [424, 45] width 21 height 11
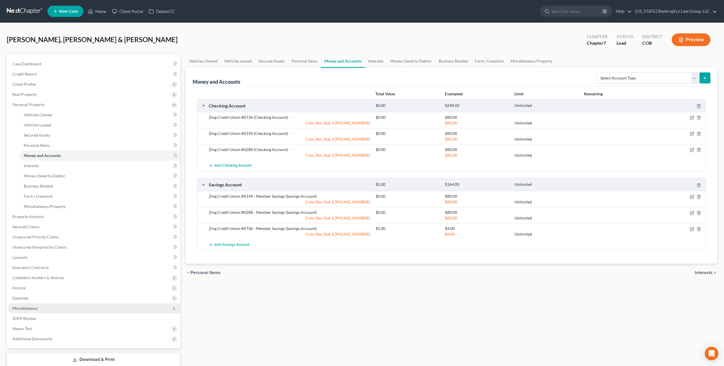
click at [35, 308] on span "Miscellaneous" at bounding box center [24, 308] width 25 height 5
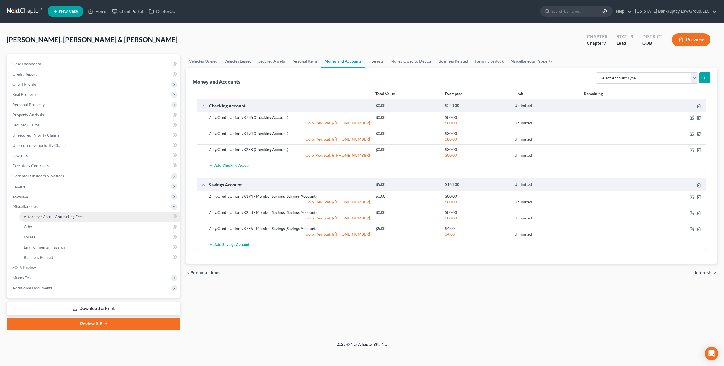
click at [68, 217] on span "Attorney / Credit Counseling Fees" at bounding box center [54, 216] width 60 height 5
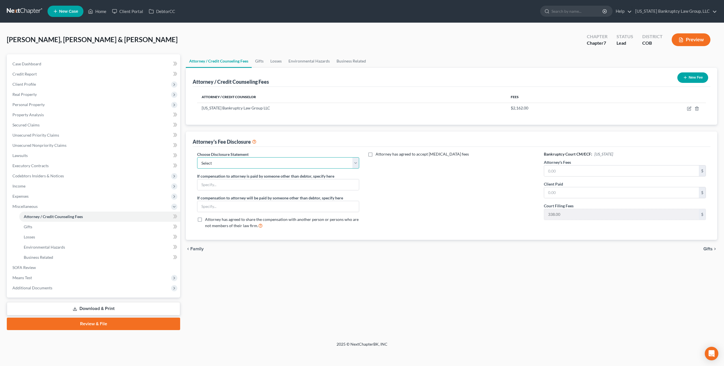
click at [272, 164] on select "Select Disclosure" at bounding box center [278, 162] width 162 height 11
select select "0"
click at [197, 157] on select "Select Disclosure" at bounding box center [278, 162] width 162 height 11
click at [548, 173] on input "text" at bounding box center [621, 170] width 155 height 11
type input "2,162.00"
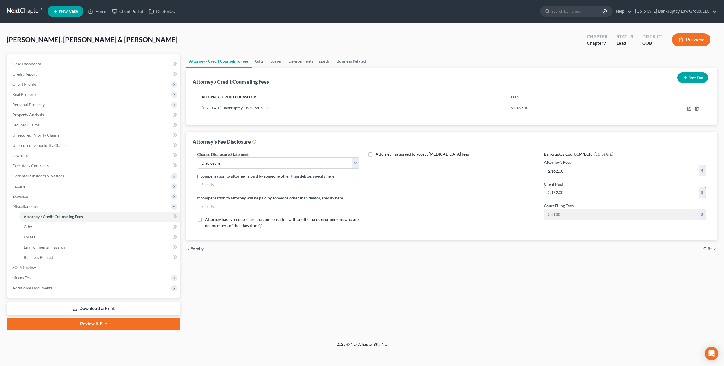
type input "2,162.00"
click at [121, 306] on link "Download & Print" at bounding box center [93, 308] width 173 height 13
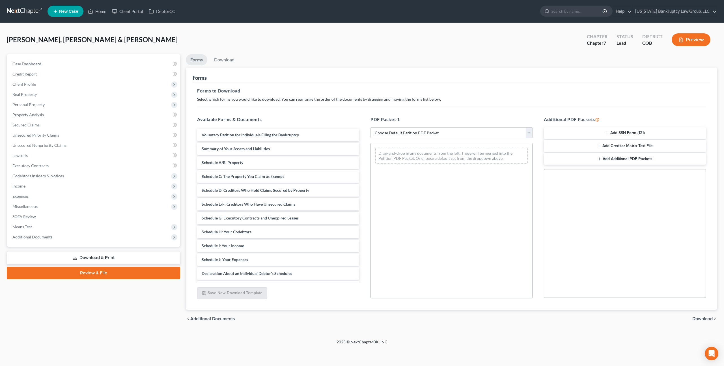
click at [484, 130] on select "Choose Default Petition PDF Packet Complete Bankruptcy Petition (all forms and …" at bounding box center [451, 132] width 162 height 11
select select "0"
click at [370, 127] on select "Choose Default Petition PDF Packet Complete Bankruptcy Petition (all forms and …" at bounding box center [451, 132] width 162 height 11
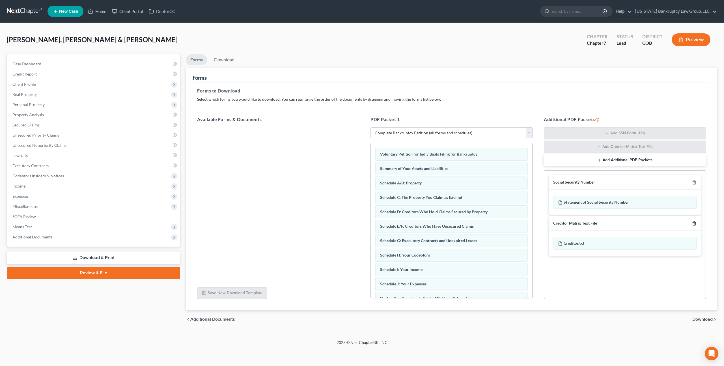
click at [695, 223] on icon "button" at bounding box center [694, 223] width 5 height 5
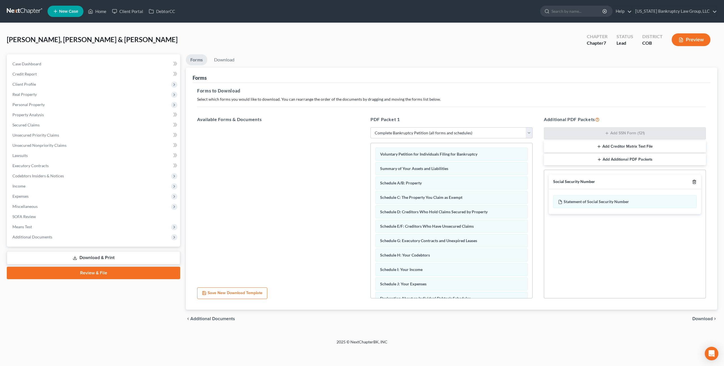
click at [696, 180] on icon "button" at bounding box center [694, 182] width 5 height 5
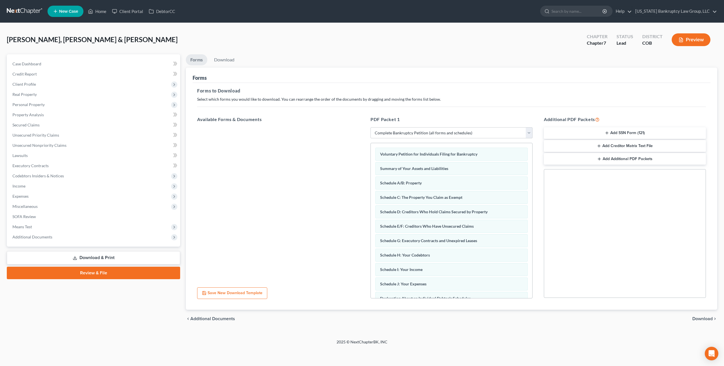
click at [698, 318] on span "Download" at bounding box center [702, 318] width 20 height 5
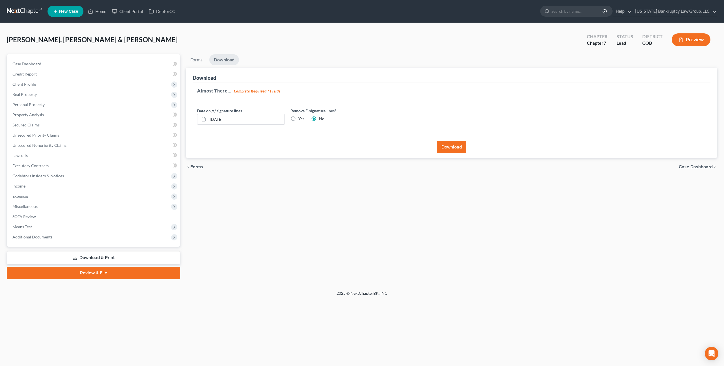
click at [453, 147] on button "Download" at bounding box center [451, 147] width 29 height 12
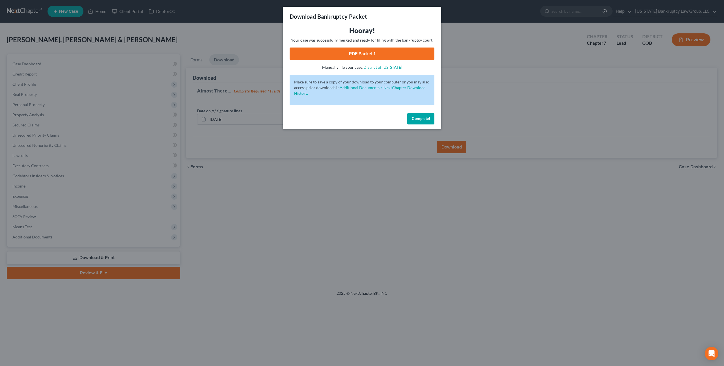
click at [393, 55] on link "PDF Packet 1" at bounding box center [362, 54] width 145 height 12
click at [420, 120] on span "Complete!" at bounding box center [421, 118] width 18 height 5
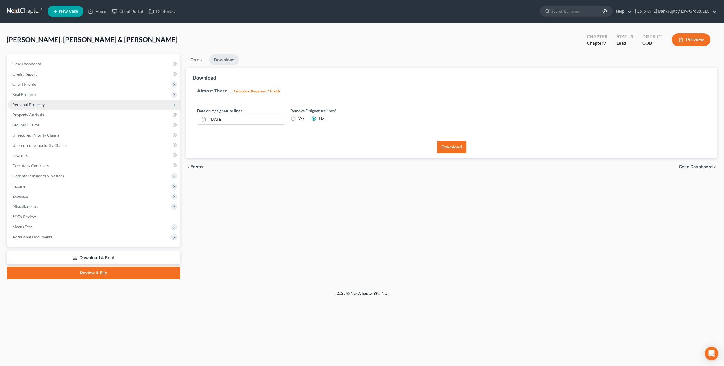
click at [40, 106] on span "Personal Property" at bounding box center [28, 104] width 32 height 5
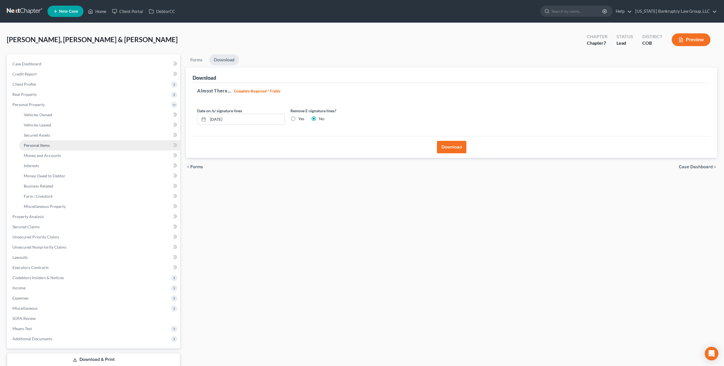
click at [46, 146] on span "Personal Items" at bounding box center [37, 145] width 26 height 5
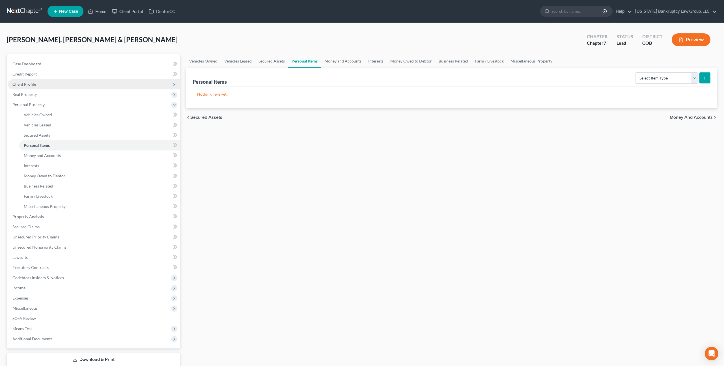
click at [44, 82] on span "Client Profile" at bounding box center [94, 84] width 172 height 10
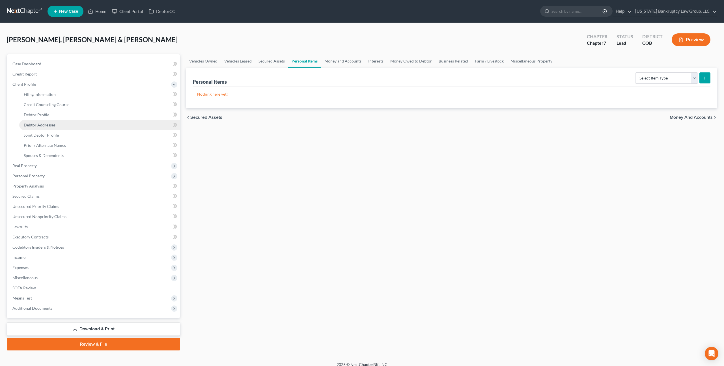
click at [49, 126] on span "Debtor Addresses" at bounding box center [40, 124] width 32 height 5
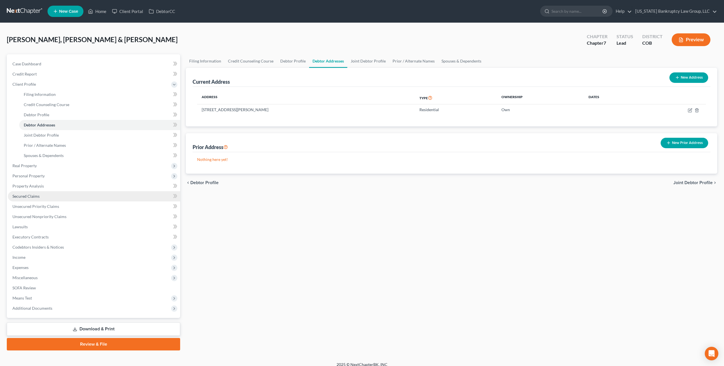
click at [39, 197] on span "Secured Claims" at bounding box center [25, 196] width 27 height 5
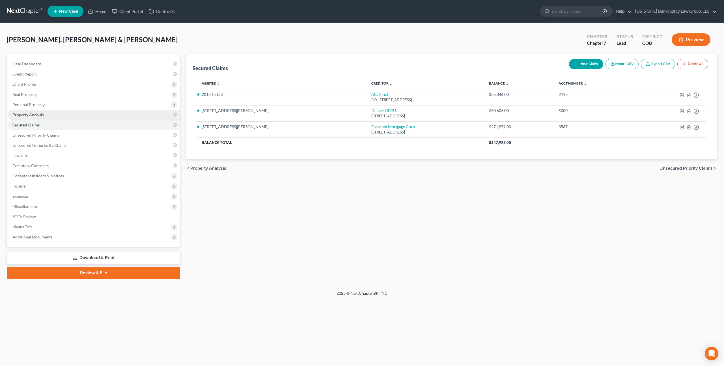
click at [34, 113] on span "Property Analysis" at bounding box center [27, 114] width 31 height 5
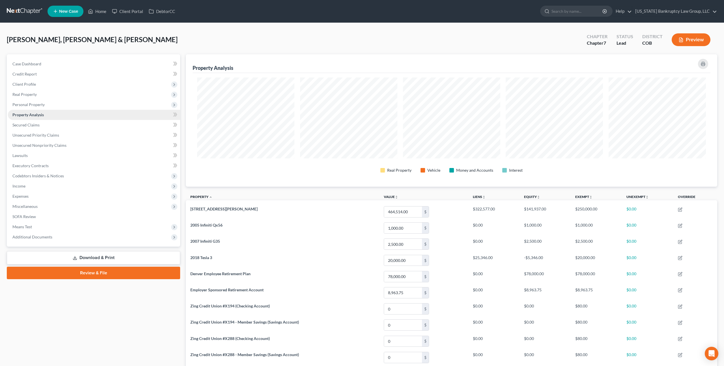
scroll to position [132, 531]
click at [39, 125] on span "Secured Claims" at bounding box center [25, 124] width 27 height 5
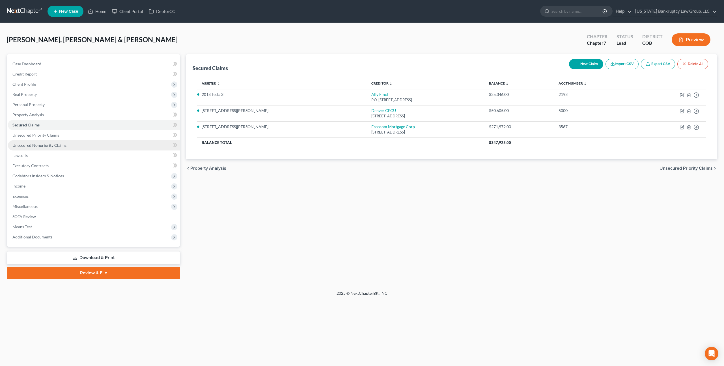
click at [56, 147] on link "Unsecured Nonpriority Claims" at bounding box center [94, 145] width 172 height 10
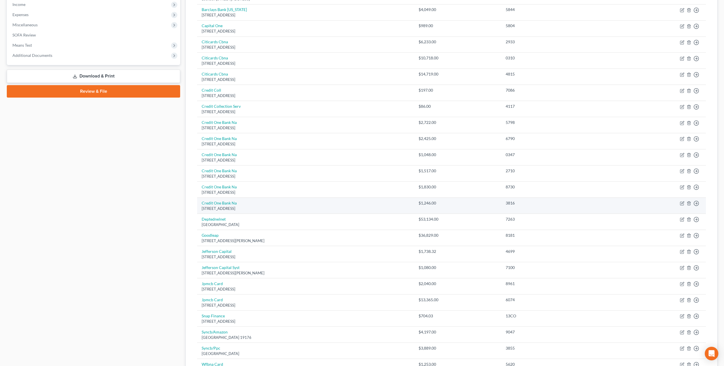
scroll to position [185, 0]
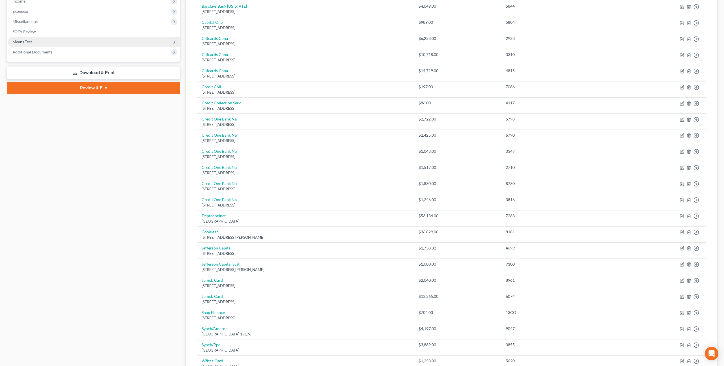
click at [29, 42] on span "Means Test" at bounding box center [22, 41] width 20 height 5
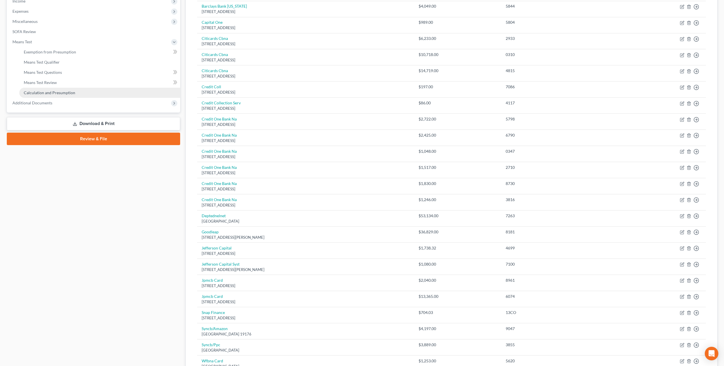
click at [52, 90] on link "Calculation and Presumption" at bounding box center [99, 93] width 161 height 10
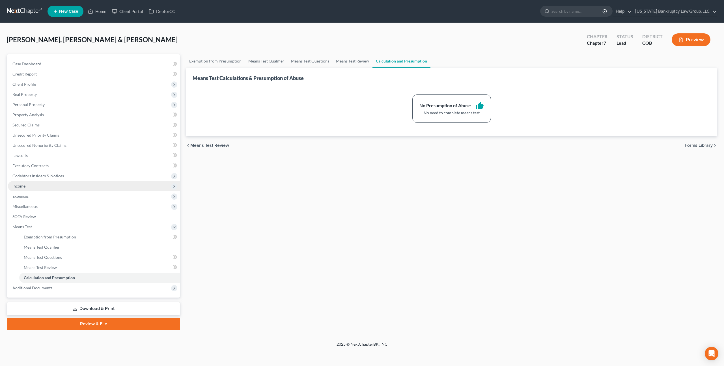
click at [32, 186] on span "Income" at bounding box center [94, 186] width 172 height 10
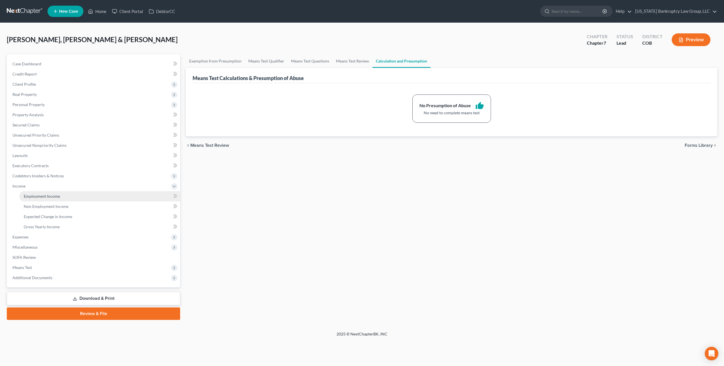
click at [48, 197] on span "Employment Income" at bounding box center [42, 196] width 36 height 5
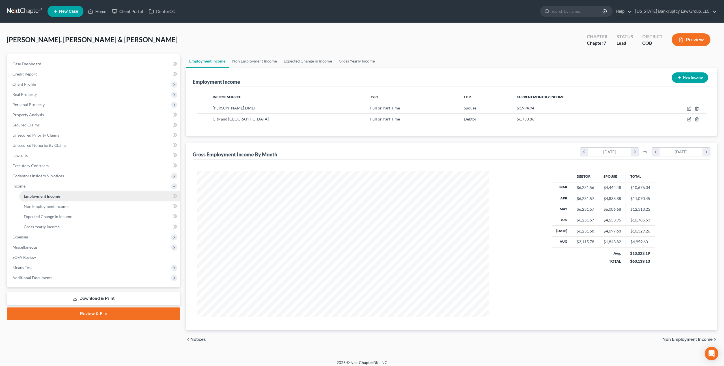
scroll to position [146, 303]
click at [44, 166] on span "Executory Contracts" at bounding box center [30, 165] width 36 height 5
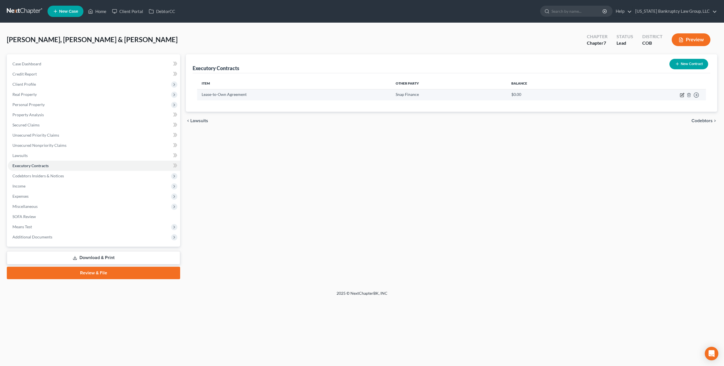
click at [683, 94] on icon "button" at bounding box center [682, 95] width 5 height 5
select select "2"
select select "46"
select select "2"
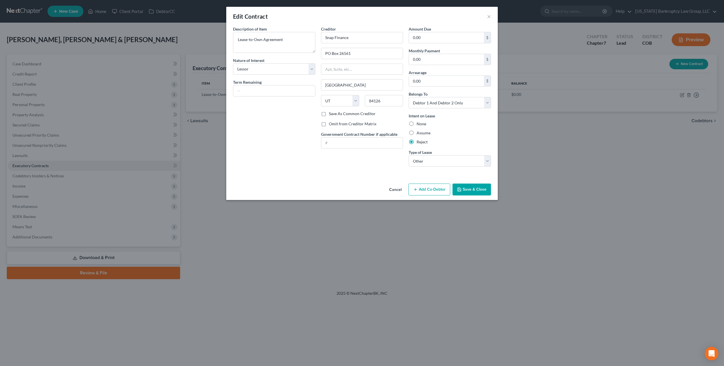
click at [470, 187] on button "Save & Close" at bounding box center [472, 190] width 38 height 12
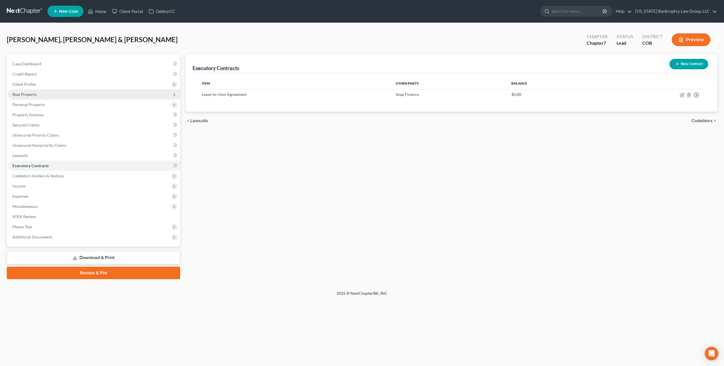
click at [31, 93] on span "Real Property" at bounding box center [24, 94] width 24 height 5
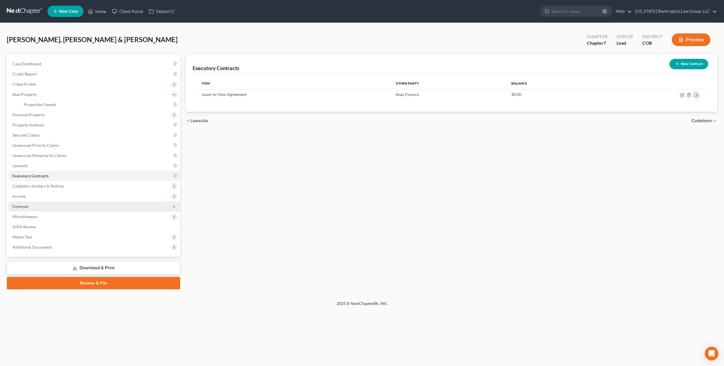
click at [25, 205] on span "Expenses" at bounding box center [20, 206] width 16 height 5
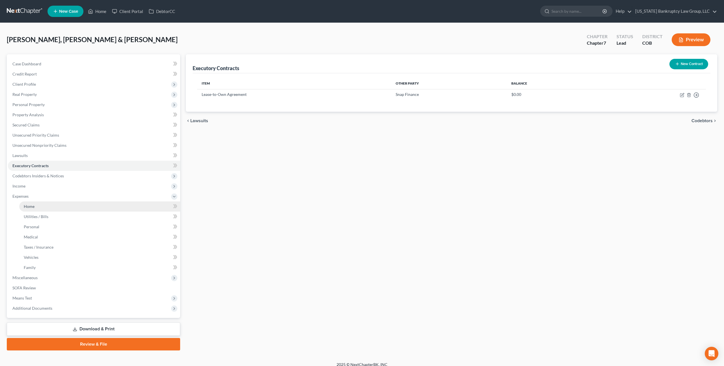
click at [39, 206] on link "Home" at bounding box center [99, 206] width 161 height 10
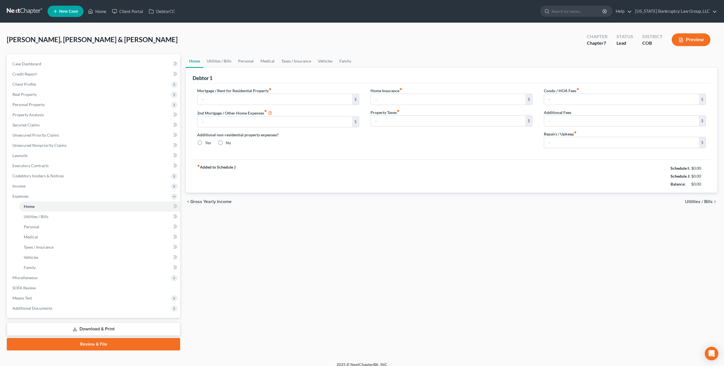
type input "2,050.00"
type input "0.00"
radio input "true"
type input "155.00"
type input "145.00"
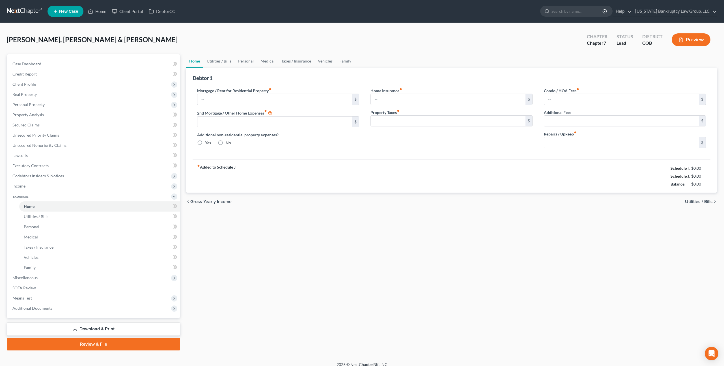
type input "0.00"
type input "500.00"
click at [379, 100] on input "155.00" at bounding box center [448, 99] width 155 height 11
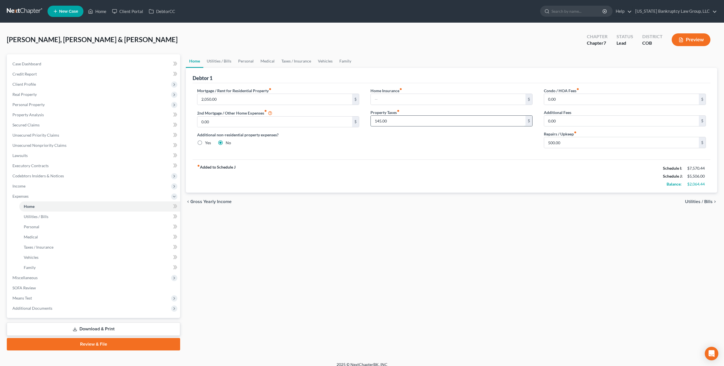
click at [382, 118] on input "145.00" at bounding box center [448, 121] width 155 height 11
click at [226, 119] on input "0.00" at bounding box center [274, 122] width 155 height 11
type input "350.00"
click at [552, 144] on input "500.00" at bounding box center [621, 142] width 155 height 11
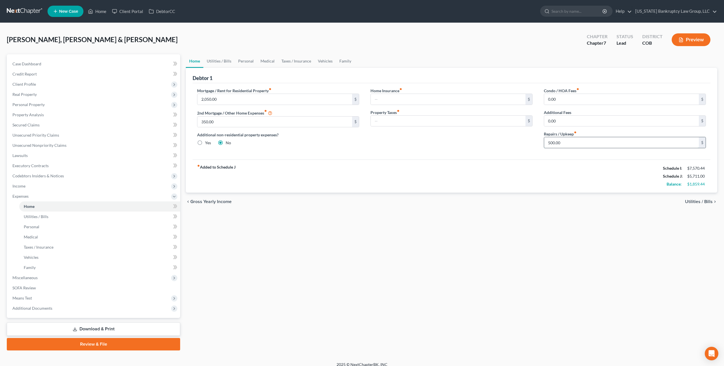
click at [552, 144] on input "500.00" at bounding box center [621, 142] width 155 height 11
type input "200.00"
click at [211, 60] on link "Utilities / Bills" at bounding box center [218, 61] width 31 height 14
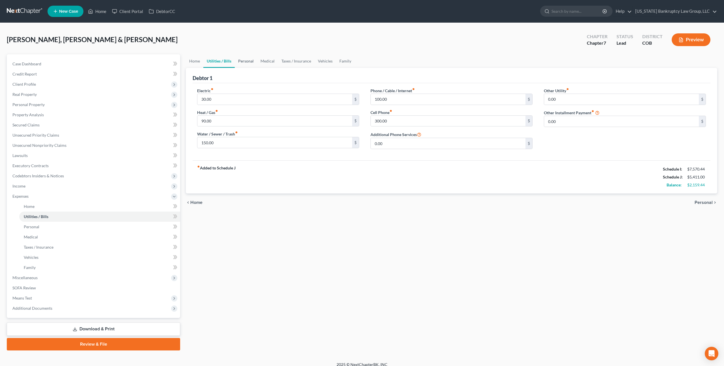
click at [251, 61] on link "Personal" at bounding box center [246, 61] width 22 height 14
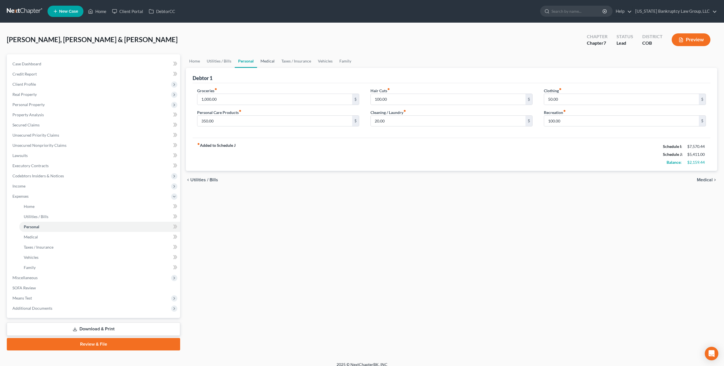
click at [268, 61] on link "Medical" at bounding box center [267, 61] width 21 height 14
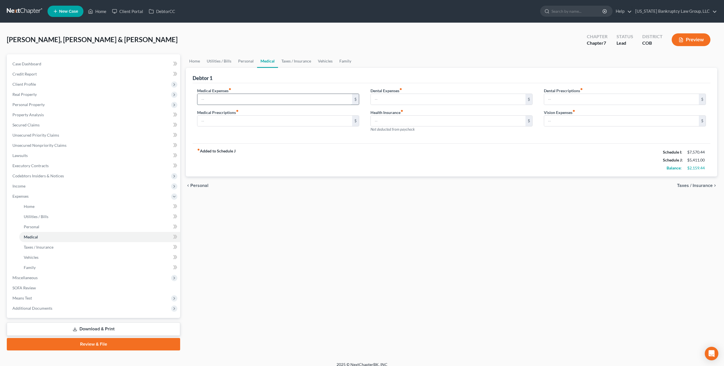
click at [212, 98] on input "text" at bounding box center [274, 99] width 155 height 11
type input "500.00"
click at [32, 12] on link at bounding box center [25, 11] width 36 height 10
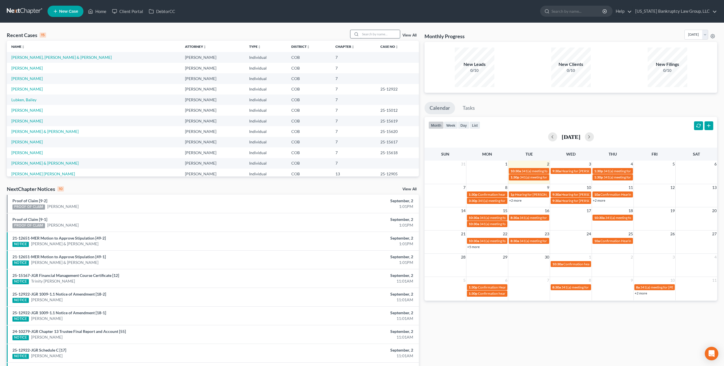
click at [377, 35] on input "search" at bounding box center [380, 34] width 40 height 8
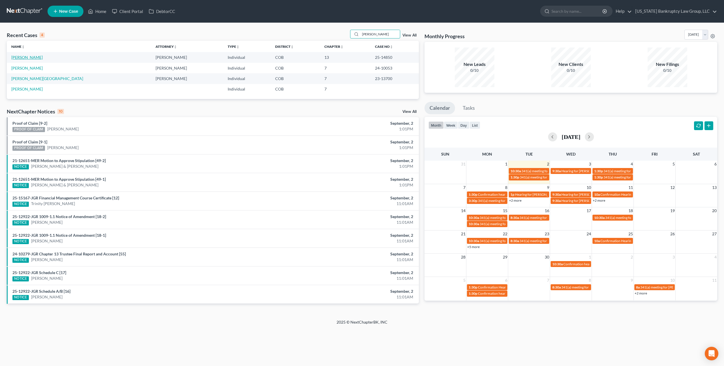
type input "[PERSON_NAME]"
click at [28, 57] on link "[PERSON_NAME]" at bounding box center [26, 57] width 31 height 5
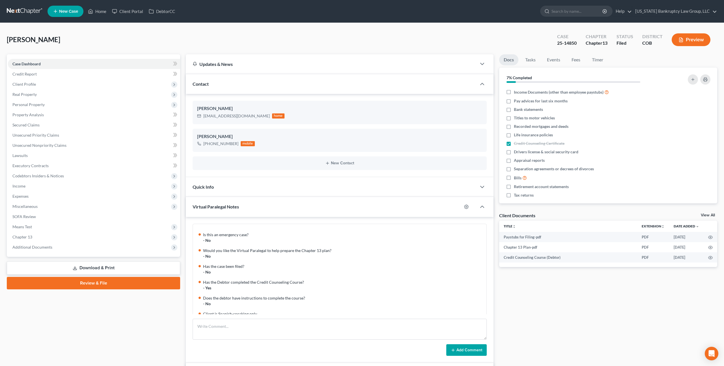
scroll to position [68, 0]
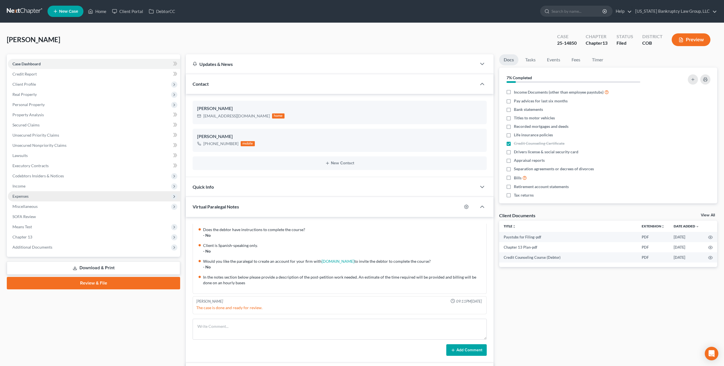
click at [27, 193] on span "Expenses" at bounding box center [94, 196] width 172 height 10
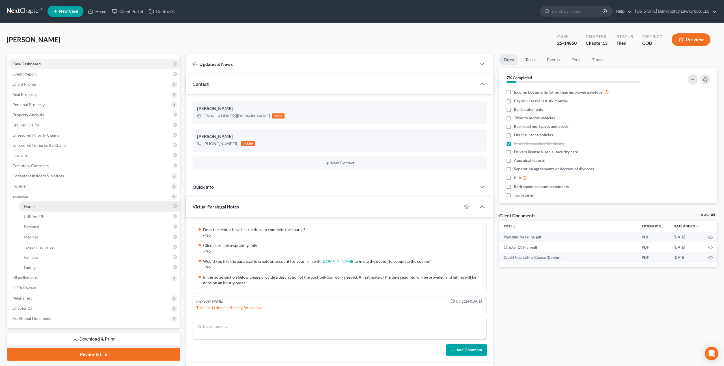
click at [32, 205] on span "Home" at bounding box center [29, 206] width 11 height 5
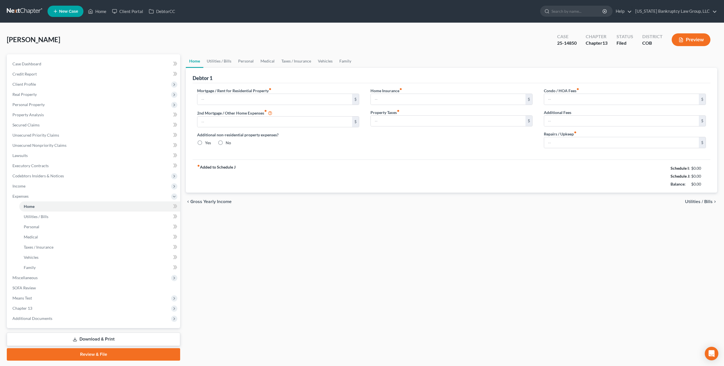
type input "2,180.00"
type input "0.00"
radio input "true"
type input "33.96"
type input "0.00"
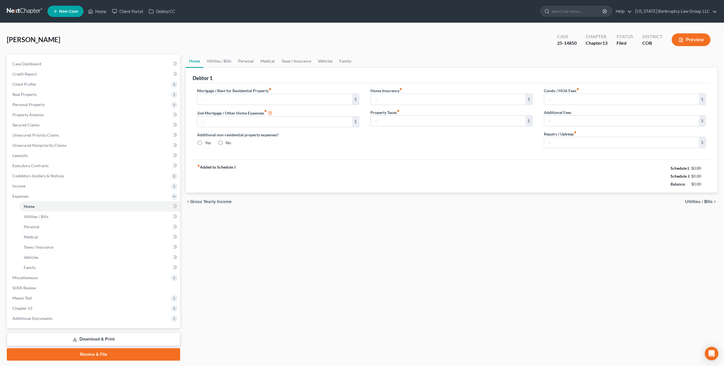
type input "0.00"
type input "175.00"
